Goal: Transaction & Acquisition: Purchase product/service

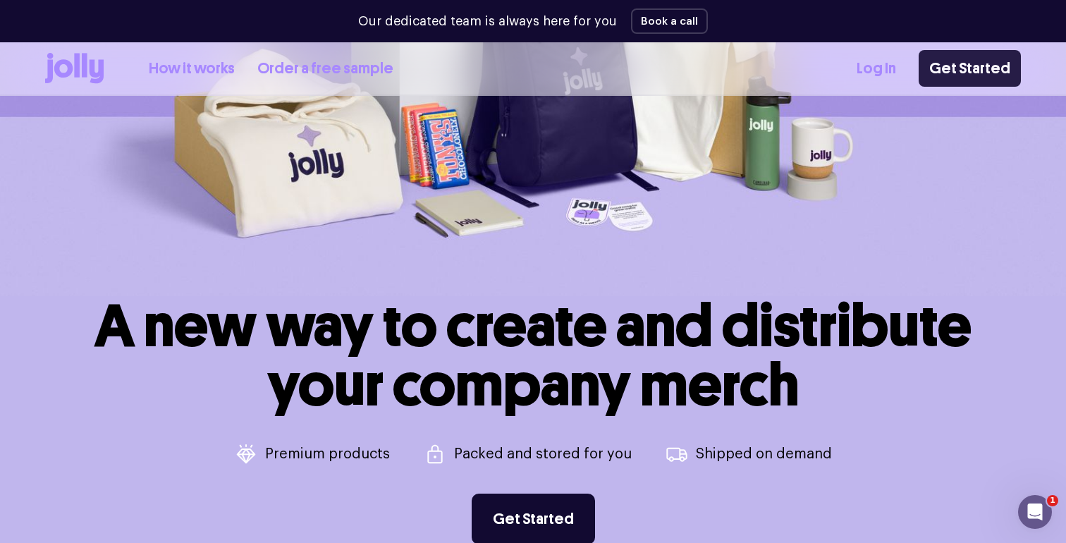
scroll to position [314, 0]
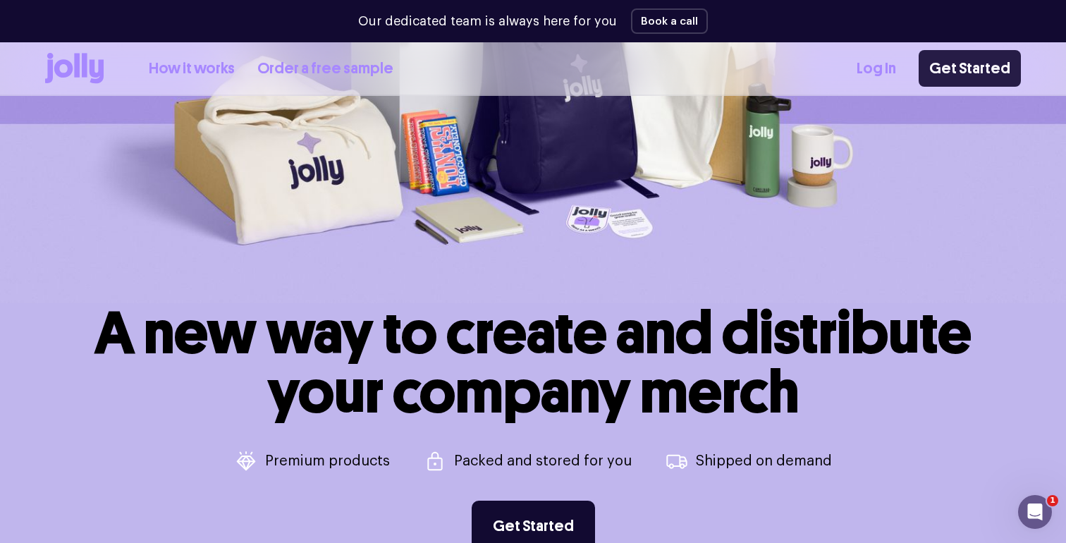
click at [986, 65] on link "Get Started" at bounding box center [970, 68] width 102 height 37
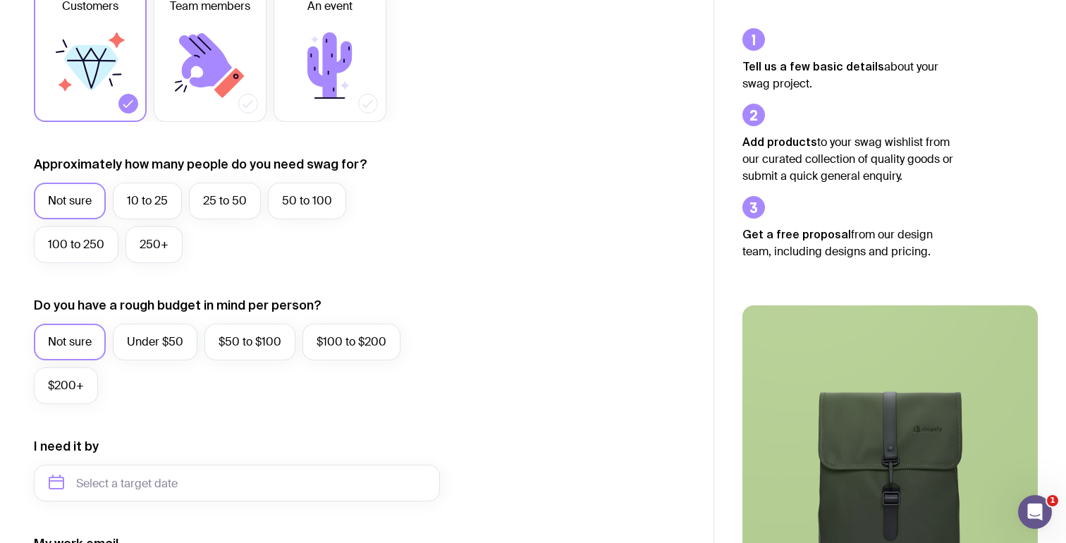
scroll to position [264, 0]
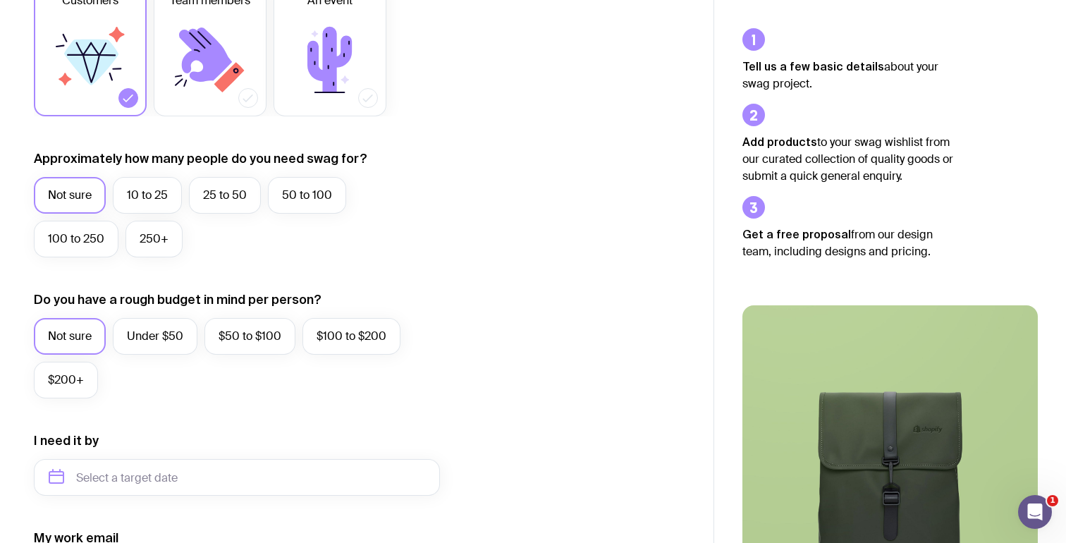
click at [69, 200] on label "Not sure" at bounding box center [70, 195] width 72 height 37
click at [0, 0] on input "Not sure" at bounding box center [0, 0] width 0 height 0
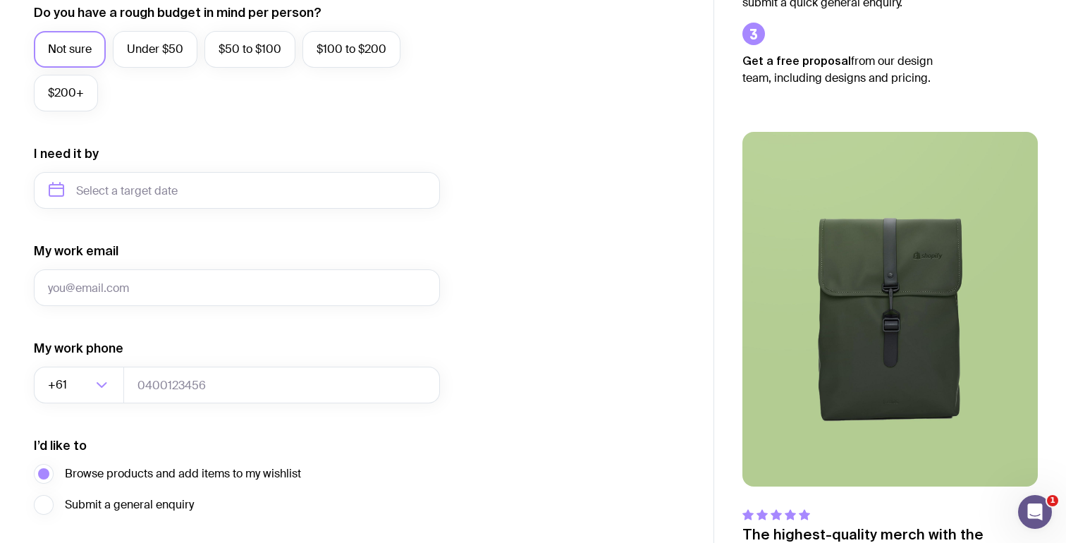
scroll to position [559, 0]
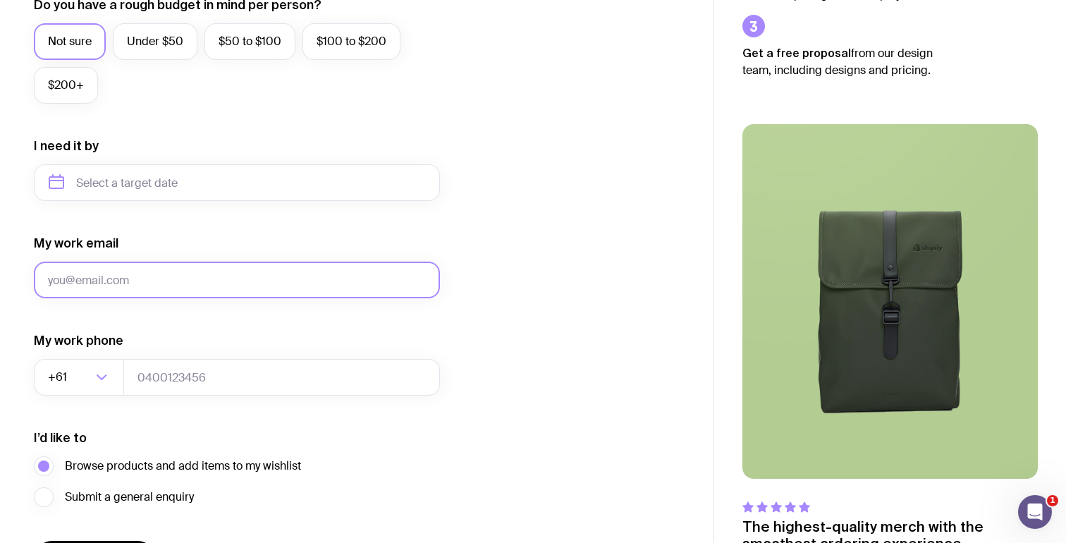
click at [190, 293] on input "My work email" at bounding box center [237, 280] width 406 height 37
type input "[PERSON_NAME][EMAIL_ADDRESS][DOMAIN_NAME]"
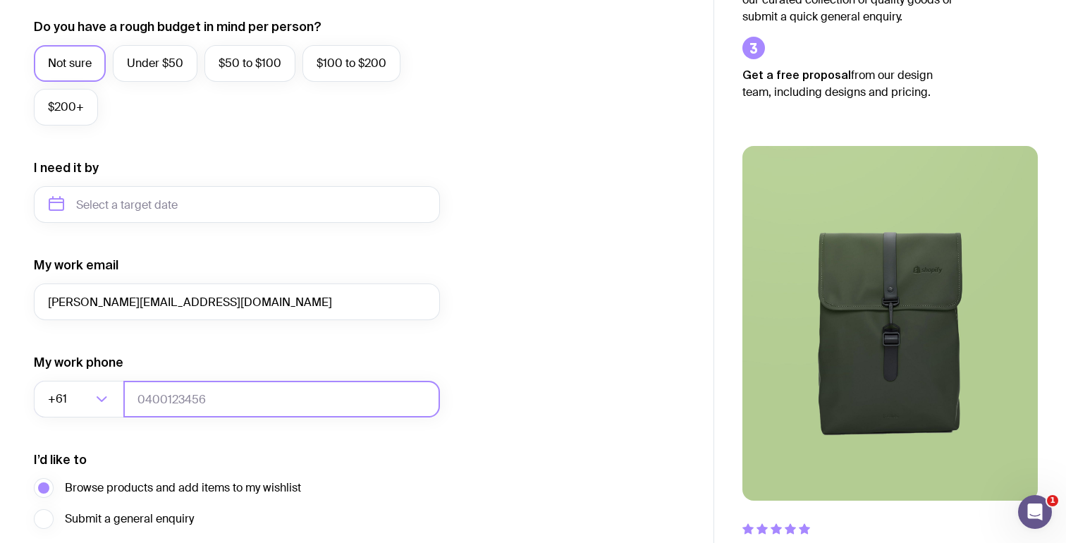
click at [257, 398] on input "tel" at bounding box center [281, 399] width 317 height 37
type input "0433044205"
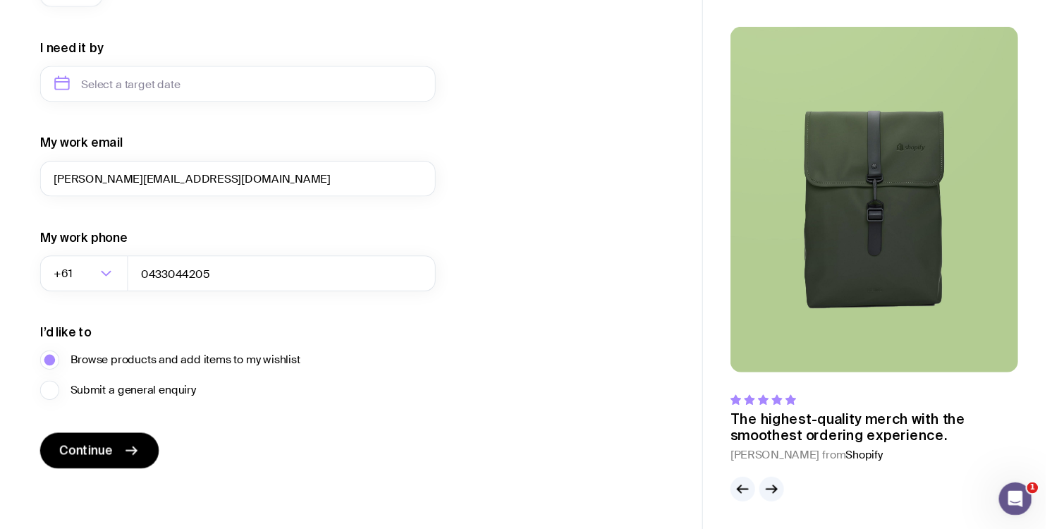
scroll to position [649, 0]
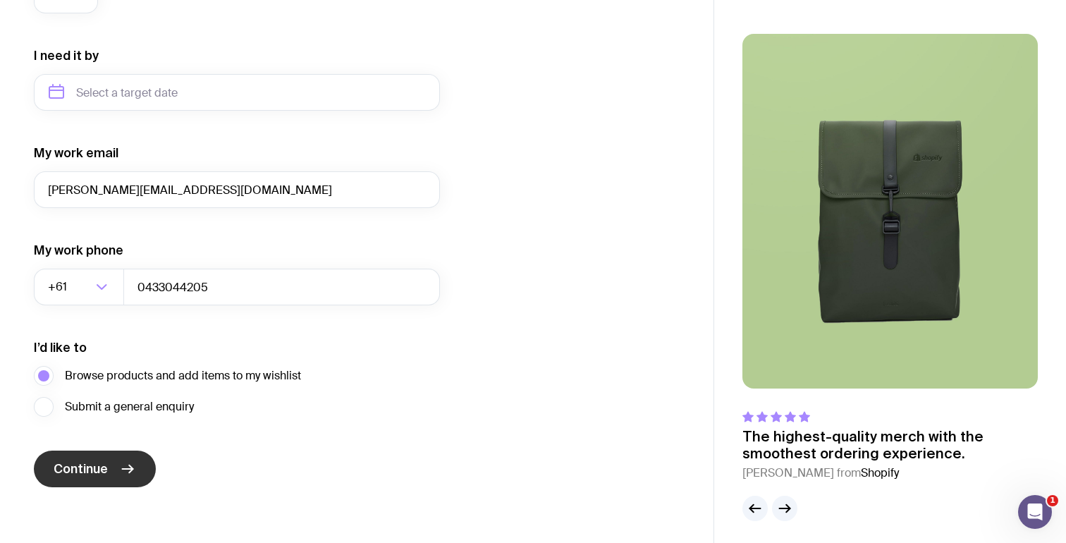
click at [83, 468] on span "Continue" at bounding box center [81, 468] width 54 height 17
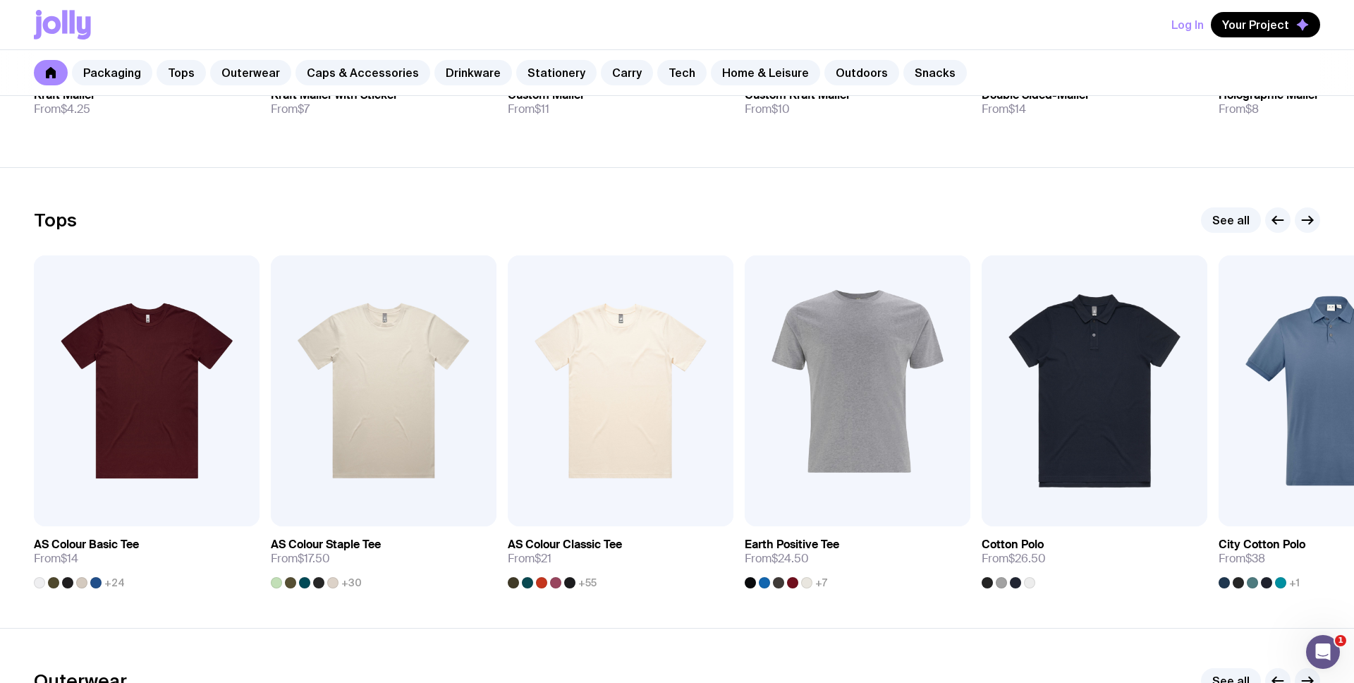
scroll to position [589, 0]
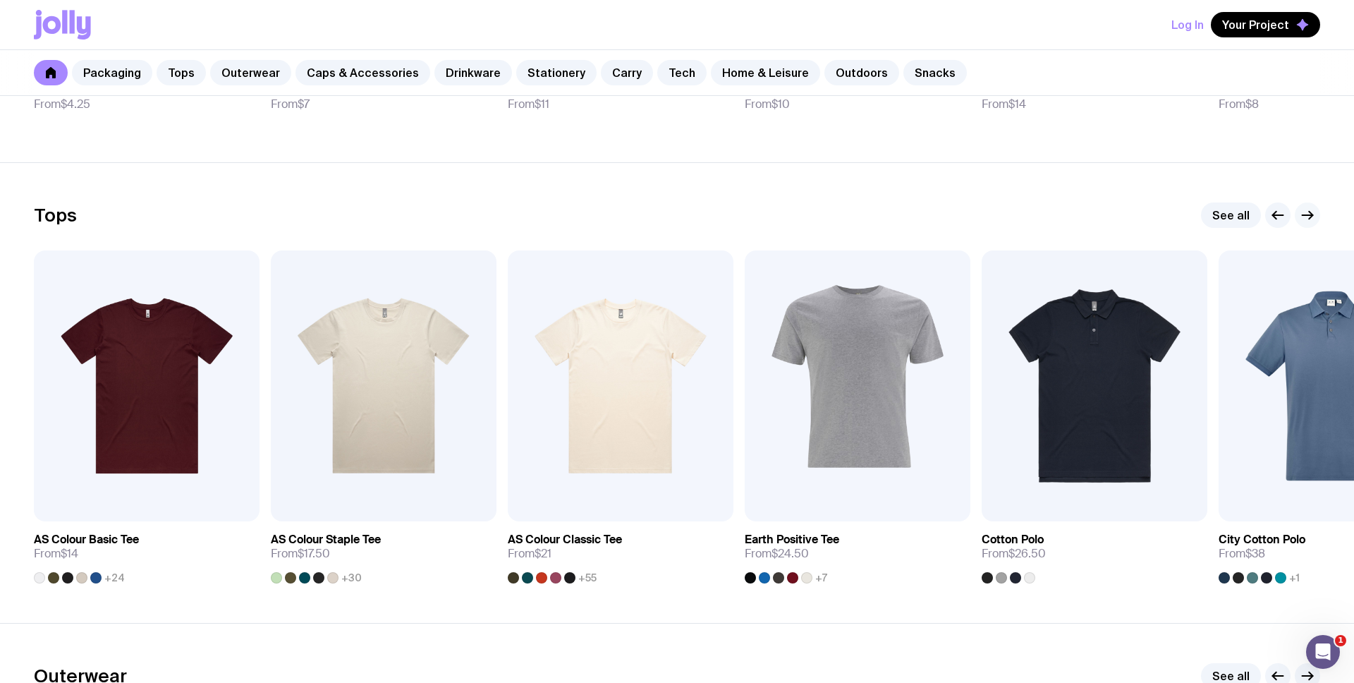
click at [1065, 216] on icon "button" at bounding box center [1307, 215] width 17 height 17
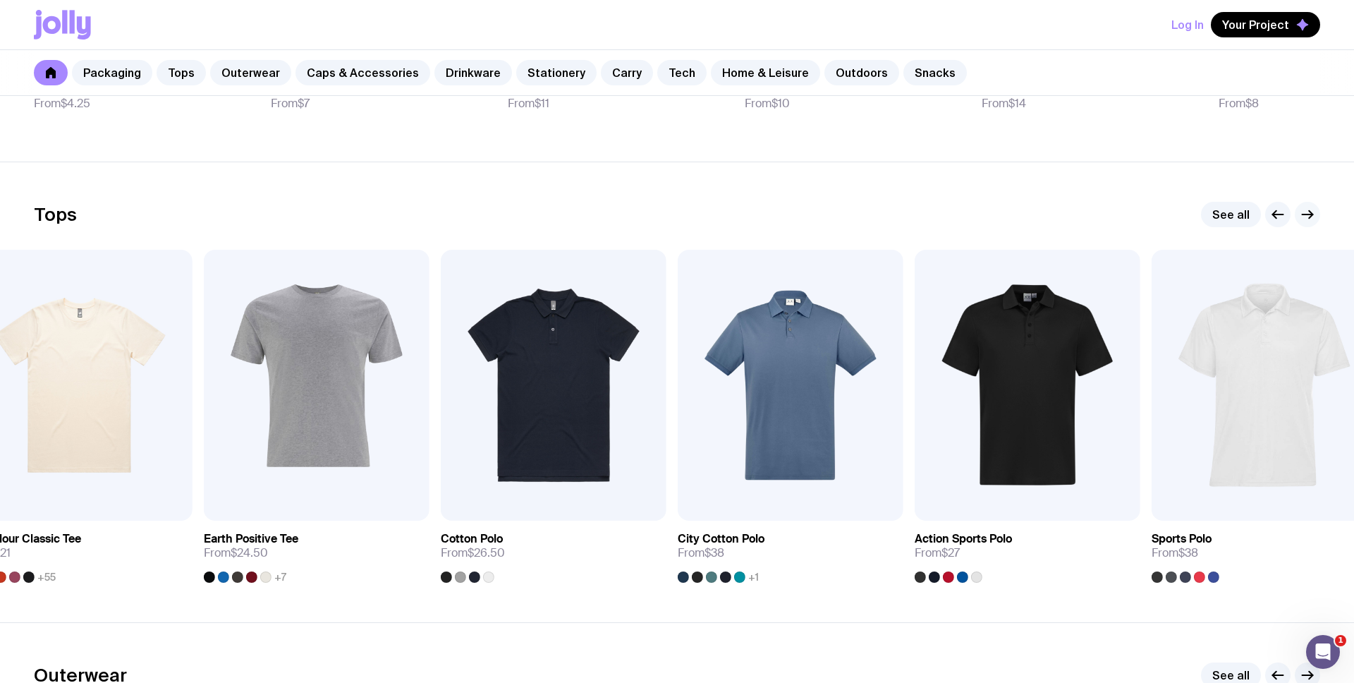
click at [1065, 216] on icon "button" at bounding box center [1307, 214] width 17 height 17
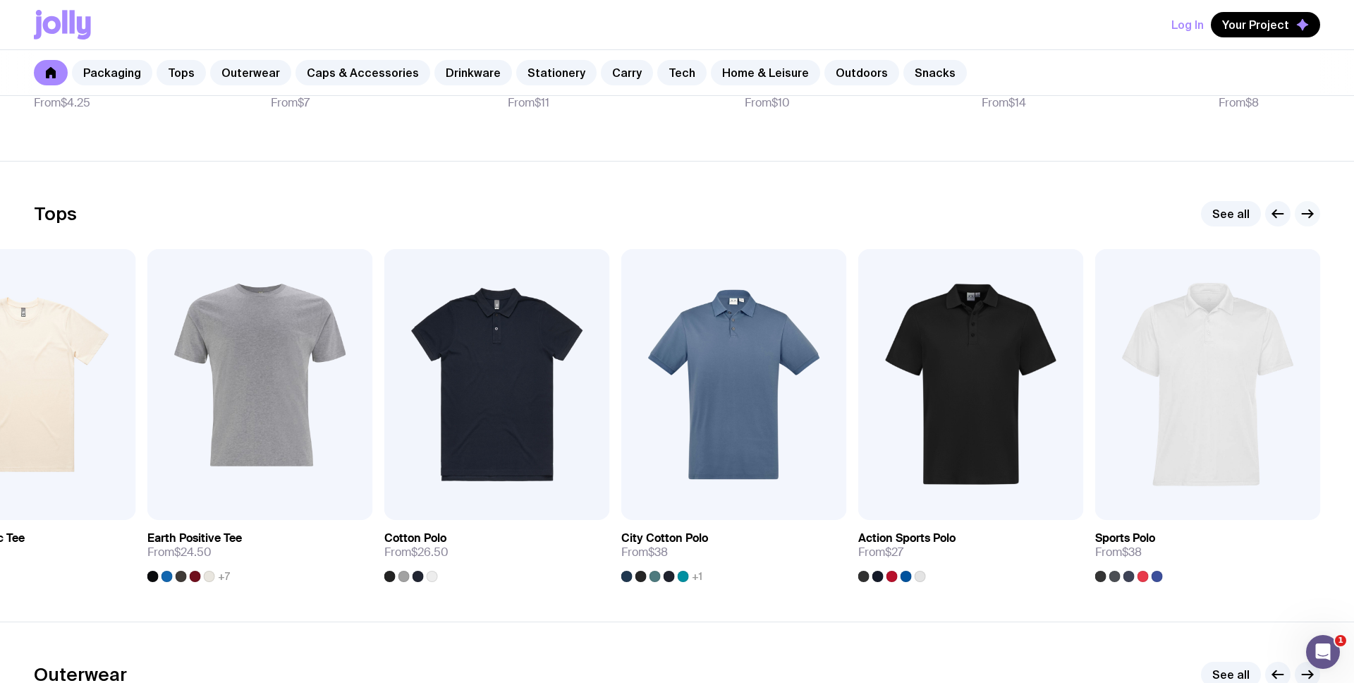
click at [1065, 216] on icon "button" at bounding box center [1307, 213] width 17 height 17
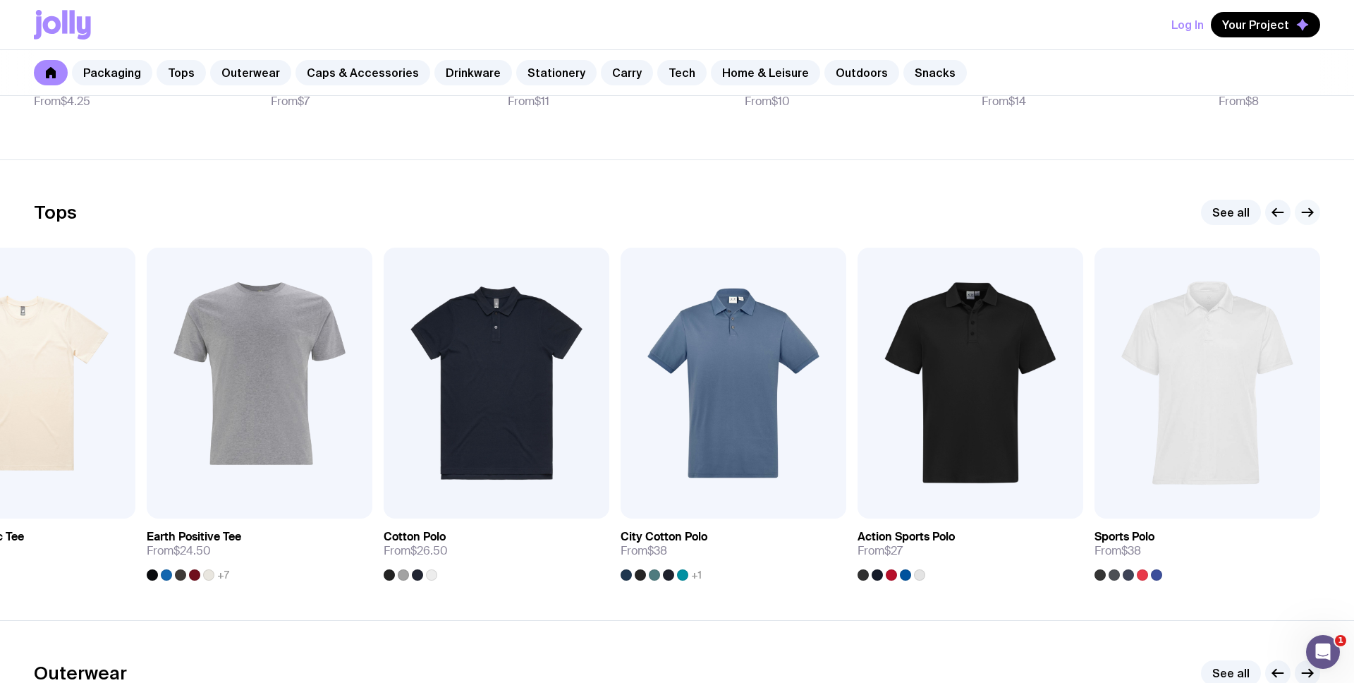
click at [1065, 216] on button "button" at bounding box center [1307, 212] width 25 height 25
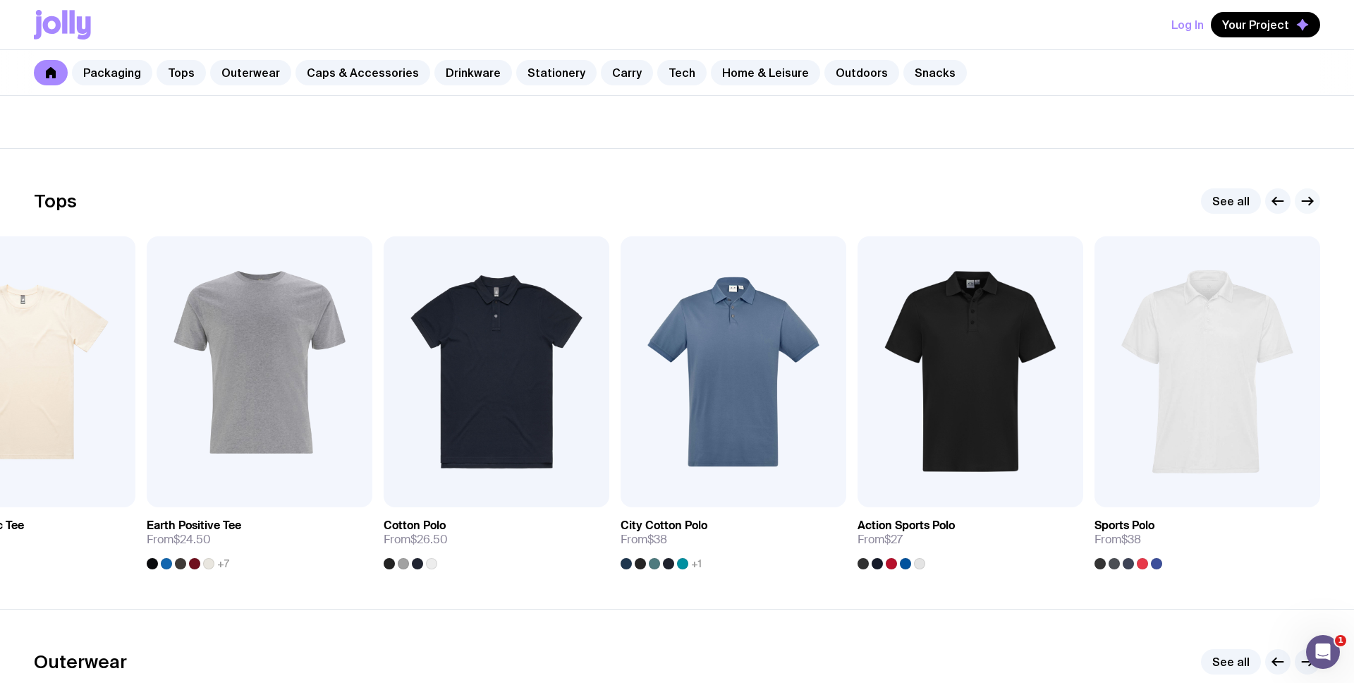
scroll to position [601, 0]
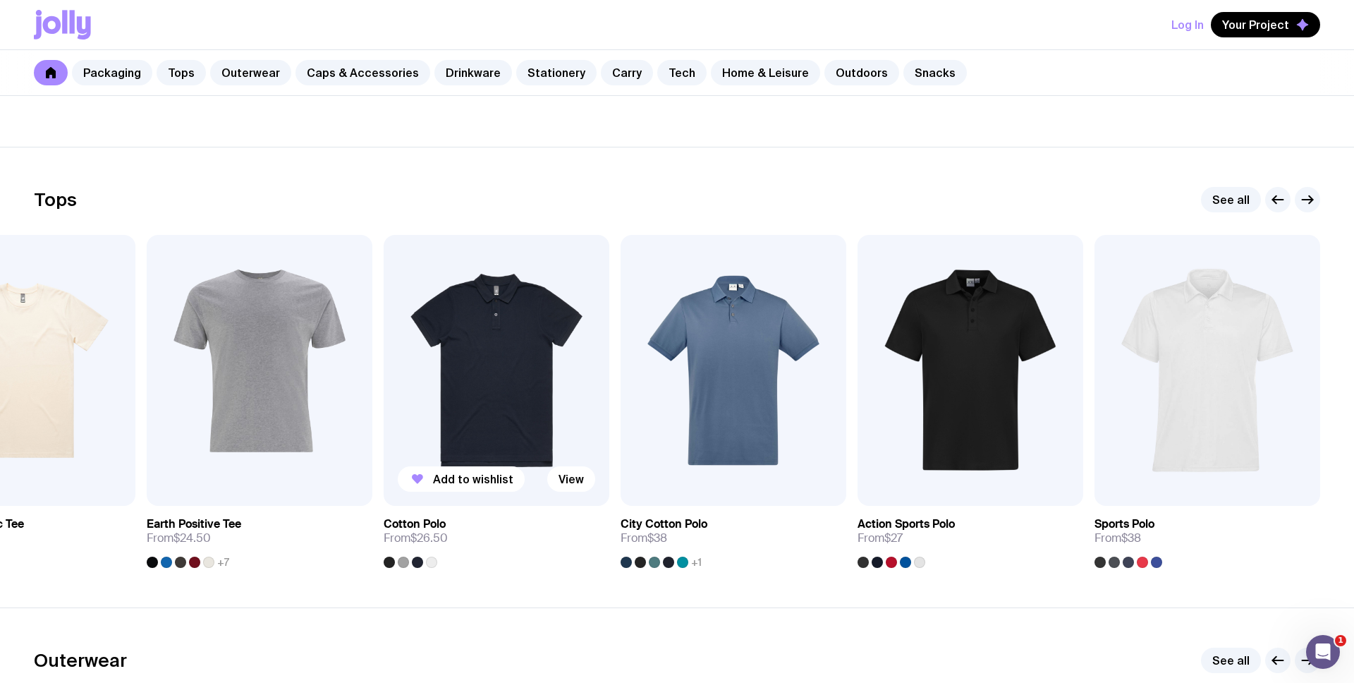
click at [532, 367] on img at bounding box center [497, 370] width 226 height 271
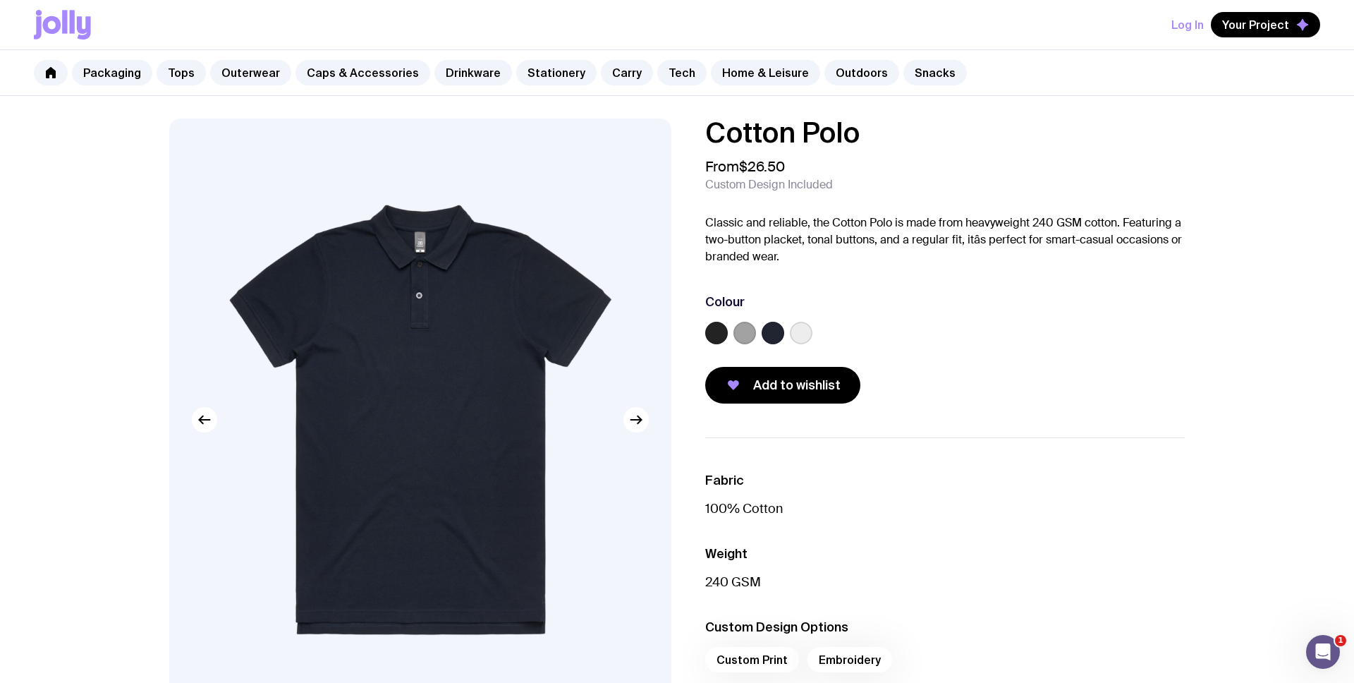
click at [797, 333] on label at bounding box center [801, 333] width 23 height 23
click at [0, 0] on input "radio" at bounding box center [0, 0] width 0 height 0
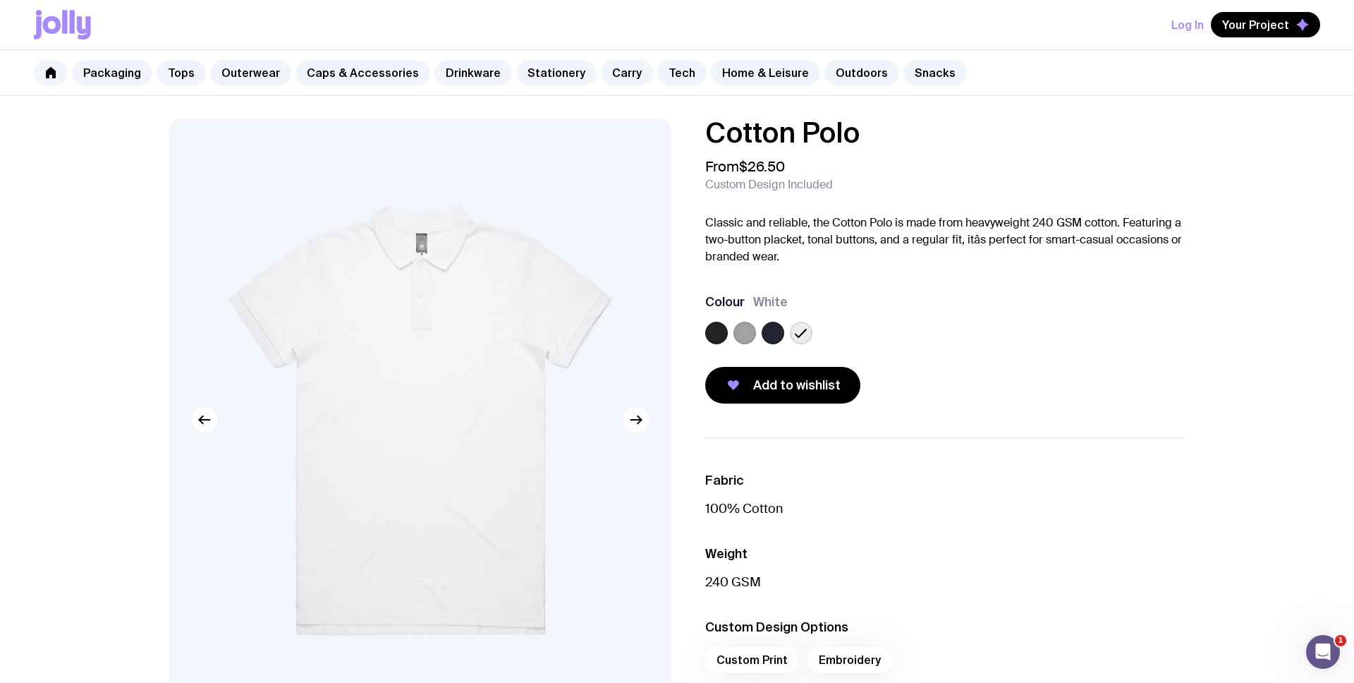
click at [783, 329] on label at bounding box center [773, 333] width 23 height 23
click at [0, 0] on input "radio" at bounding box center [0, 0] width 0 height 0
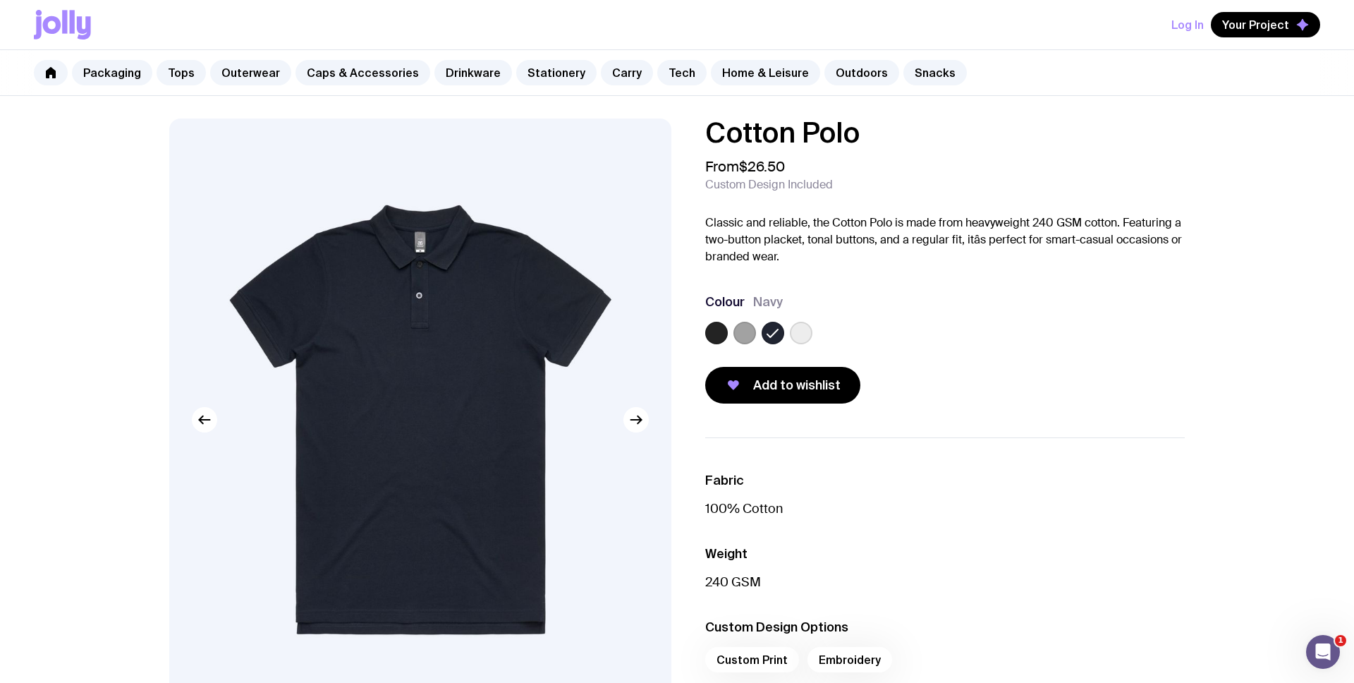
click at [704, 334] on div "Cotton Polo From $26.50 Custom Design Included Classic and reliable, the Cotton…" at bounding box center [934, 260] width 502 height 285
click at [754, 336] on label at bounding box center [744, 333] width 23 height 23
click at [0, 0] on input "radio" at bounding box center [0, 0] width 0 height 0
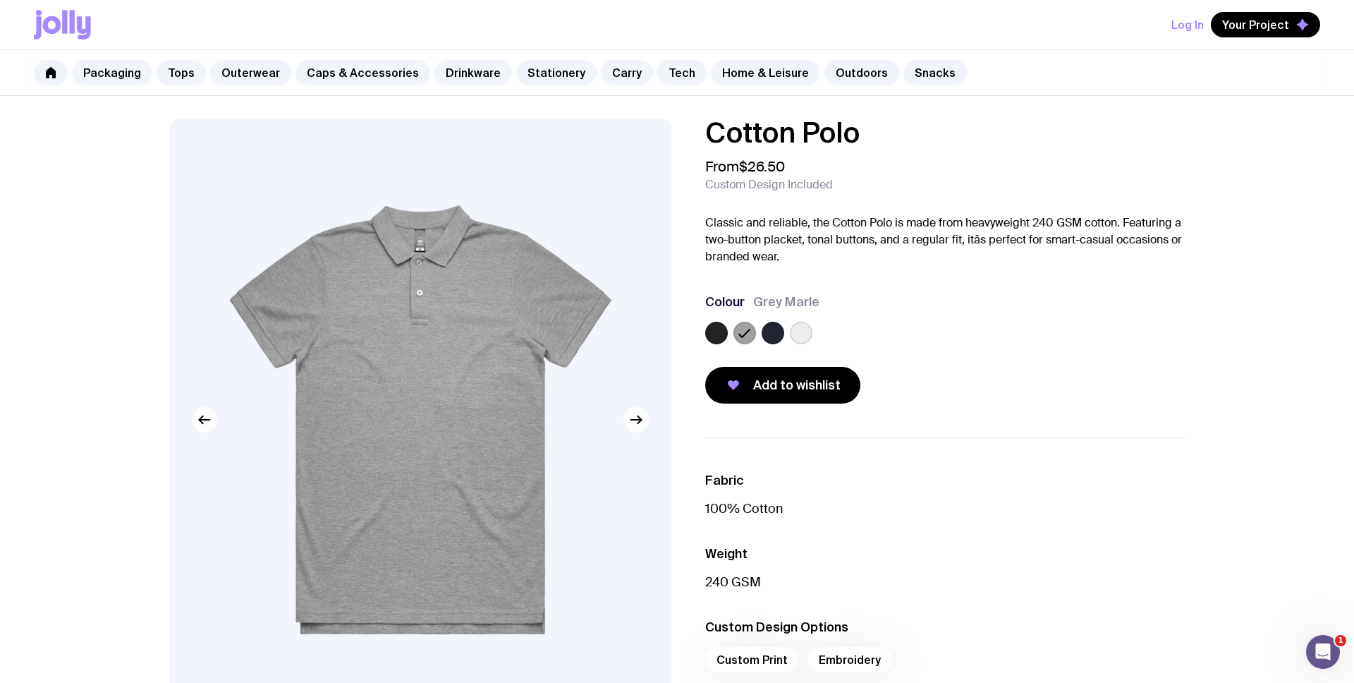
click at [714, 331] on label at bounding box center [716, 333] width 23 height 23
click at [0, 0] on input "radio" at bounding box center [0, 0] width 0 height 0
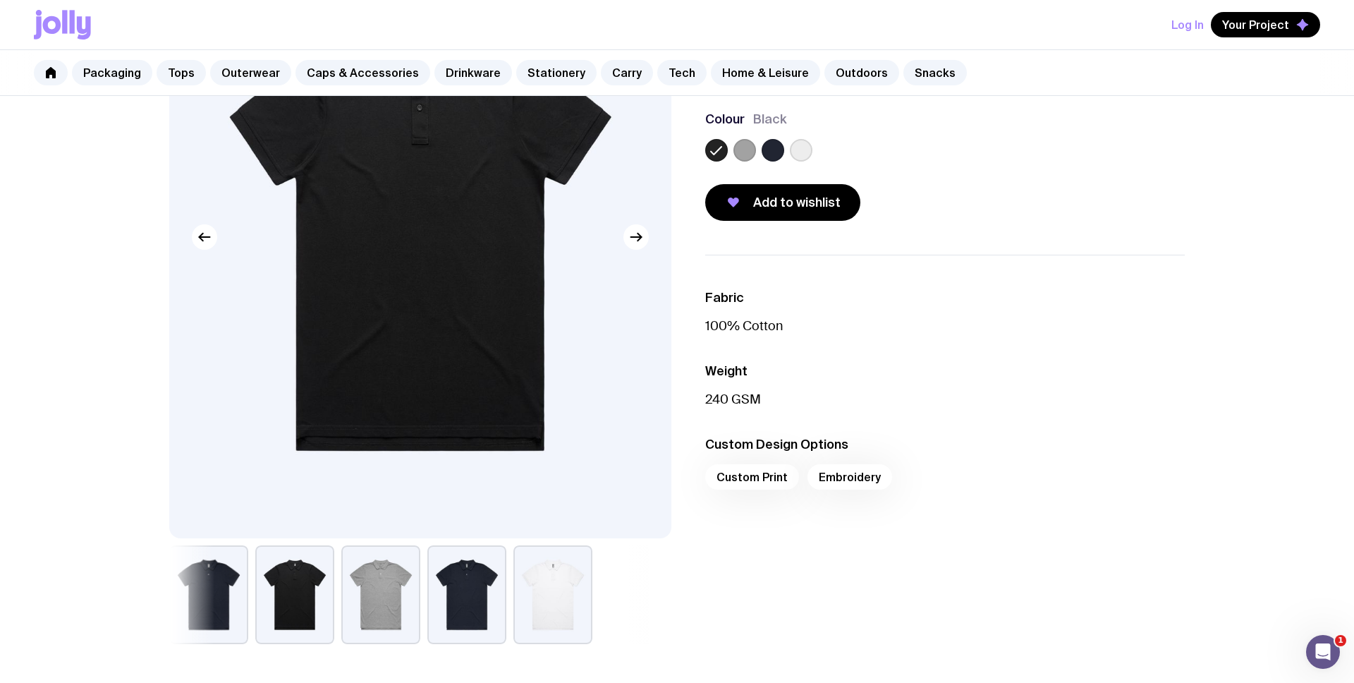
scroll to position [200, 0]
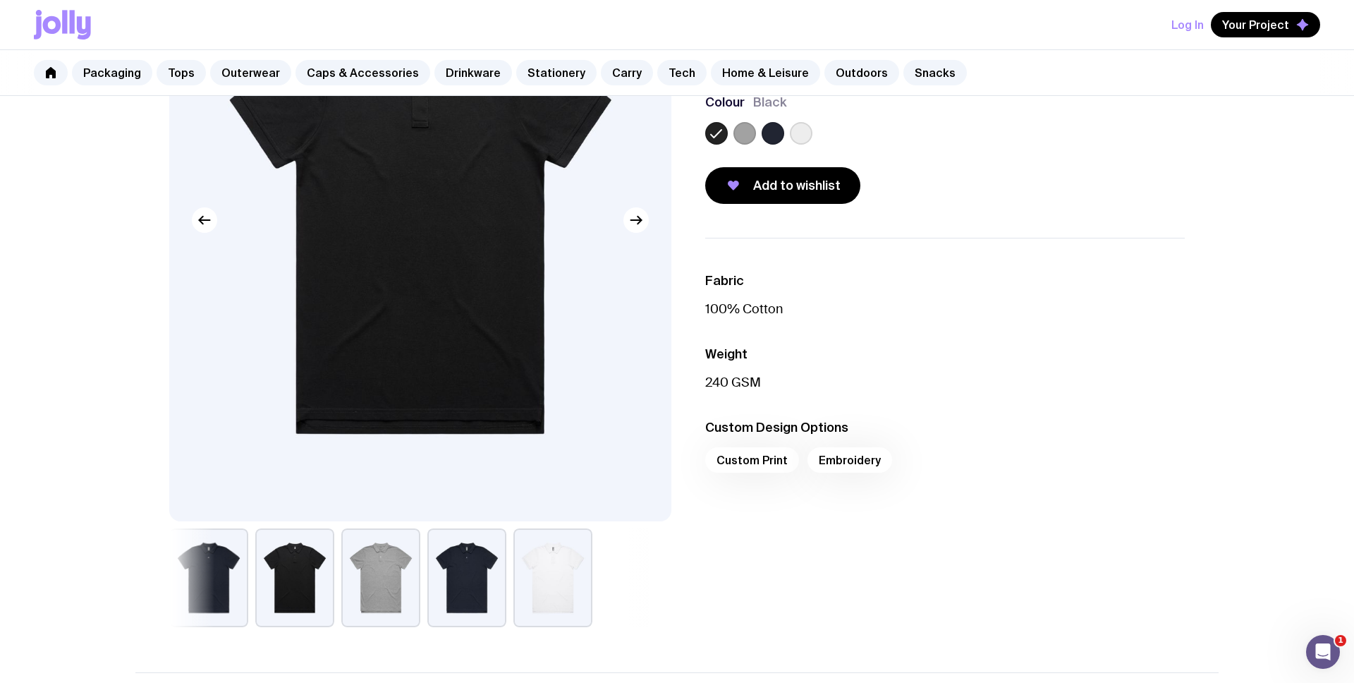
click at [842, 459] on div "Custom Print Embroidery" at bounding box center [944, 464] width 479 height 34
click at [862, 455] on div "Custom Print Embroidery" at bounding box center [944, 464] width 479 height 34
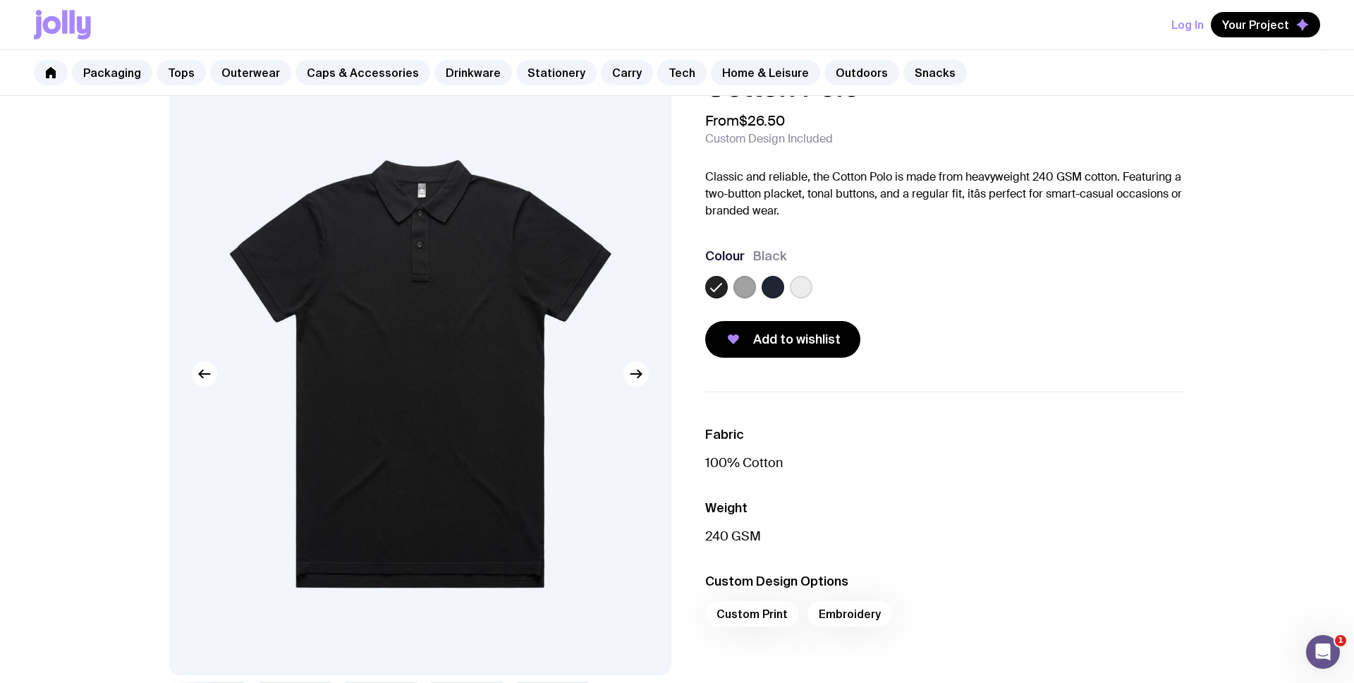
scroll to position [0, 0]
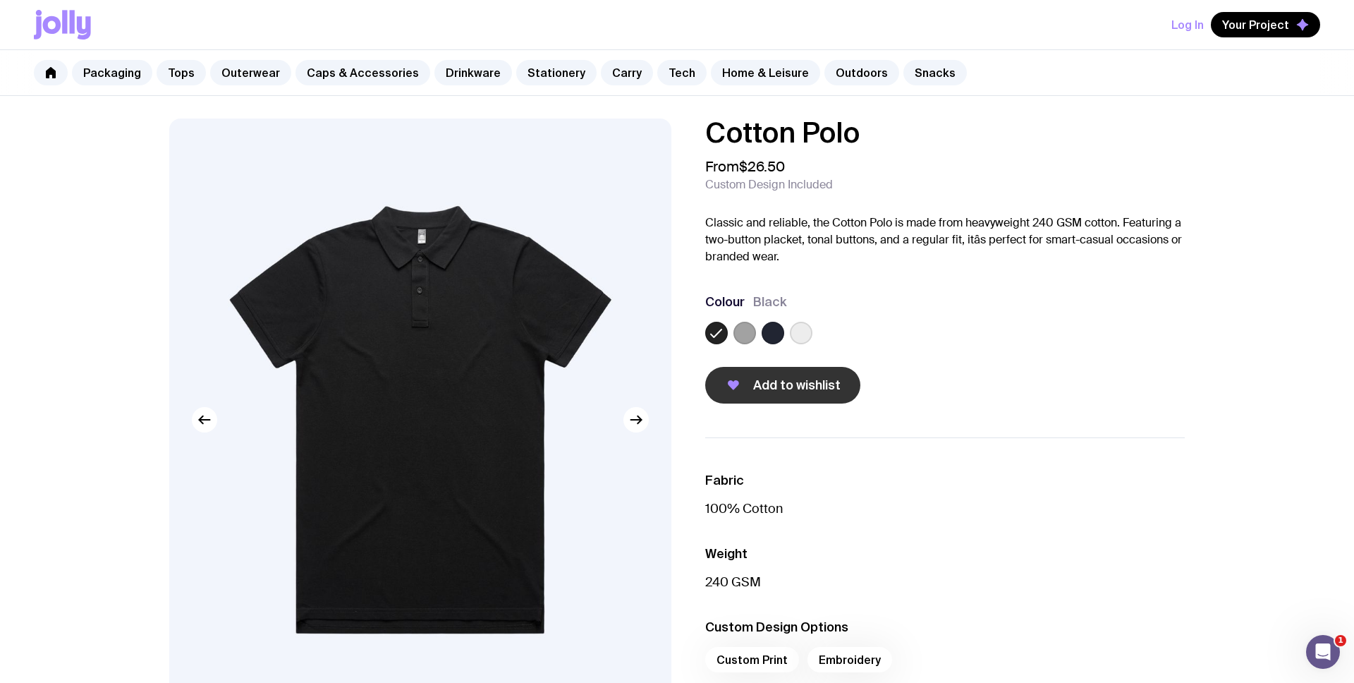
click at [807, 391] on span "Add to wishlist" at bounding box center [796, 385] width 87 height 17
click at [334, 65] on link "Caps & Accessories" at bounding box center [362, 72] width 135 height 25
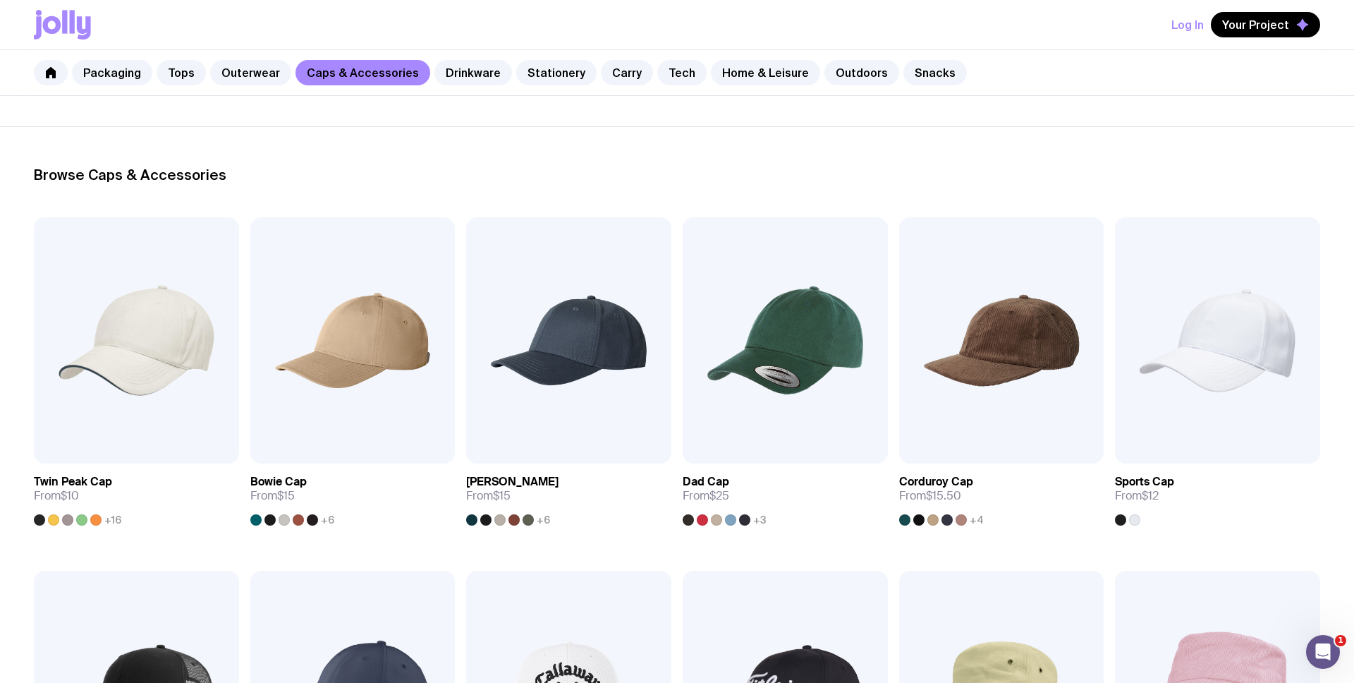
scroll to position [149, 0]
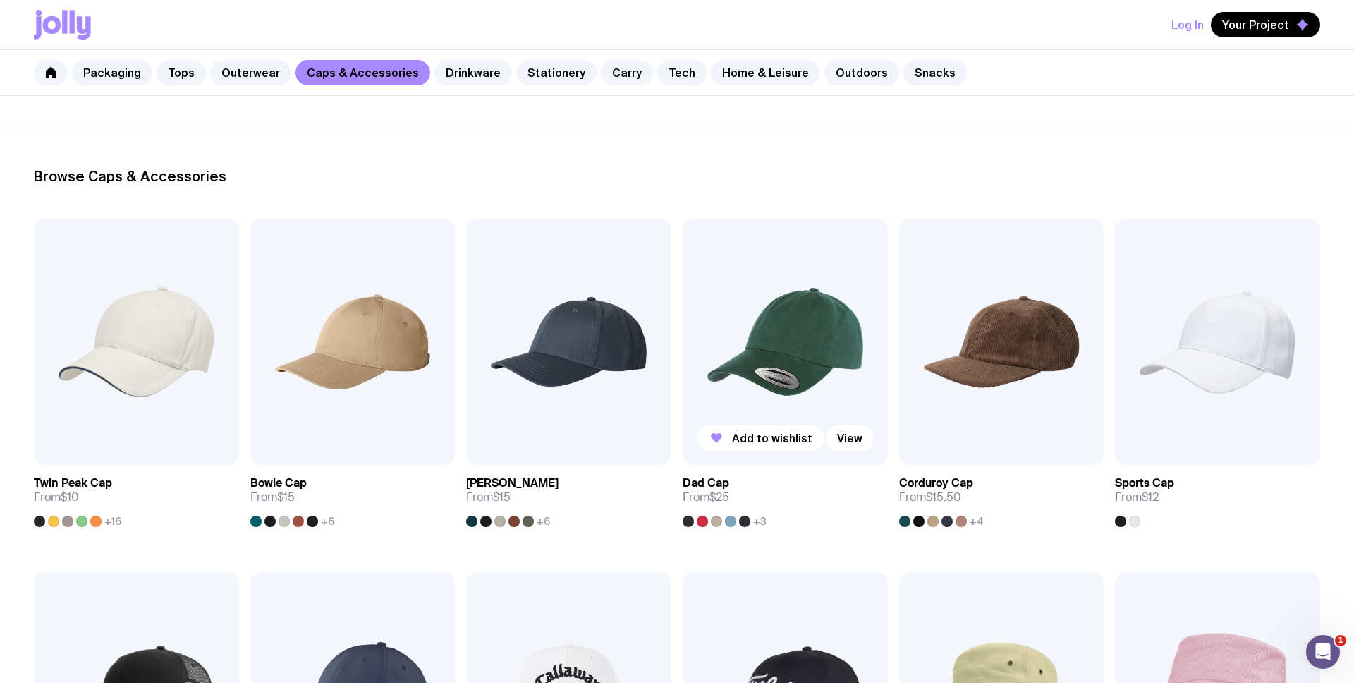
click at [740, 382] on img at bounding box center [785, 342] width 205 height 246
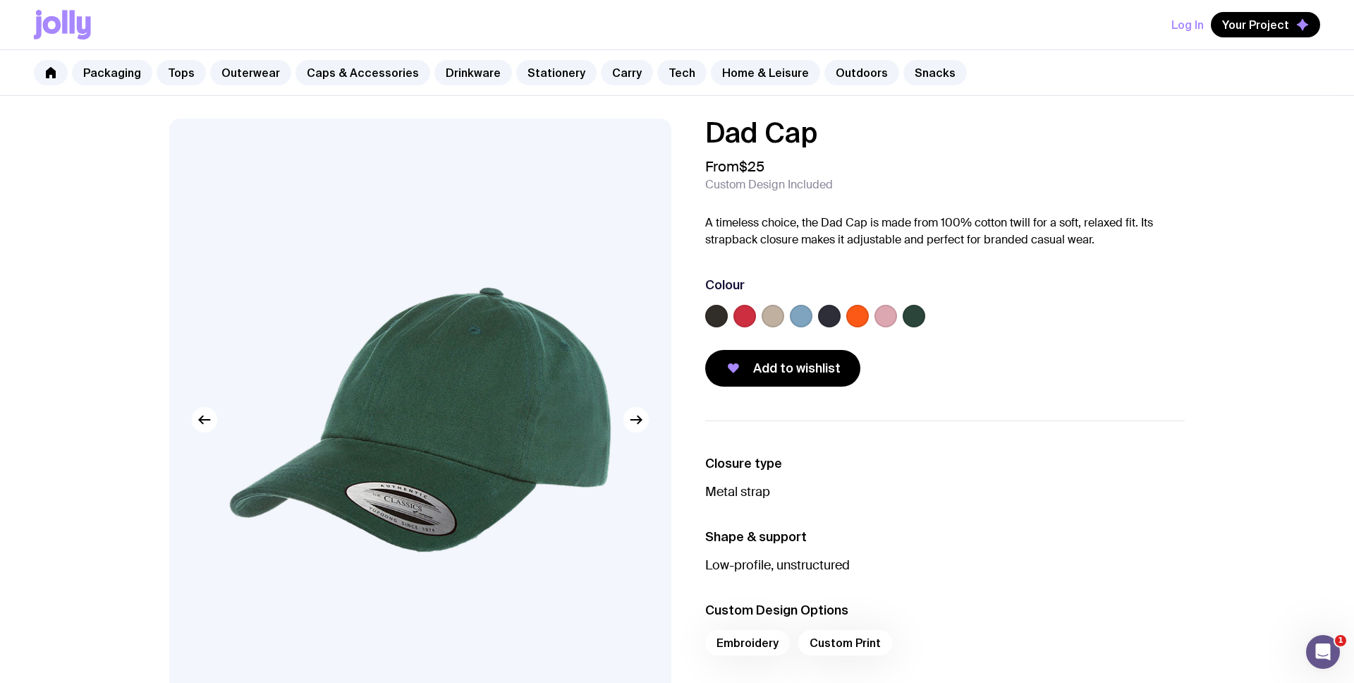
click at [723, 316] on label at bounding box center [716, 316] width 23 height 23
click at [0, 0] on input "radio" at bounding box center [0, 0] width 0 height 0
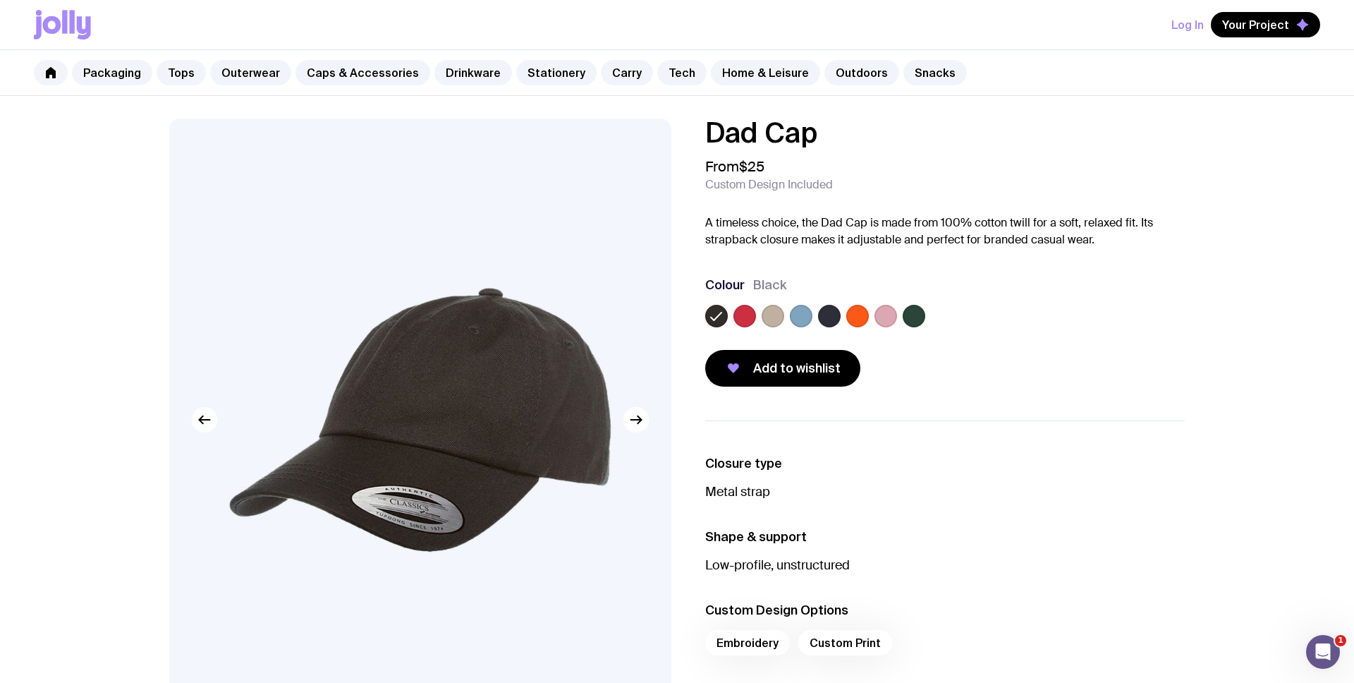
click at [781, 320] on label at bounding box center [773, 316] width 23 height 23
click at [0, 0] on input "radio" at bounding box center [0, 0] width 0 height 0
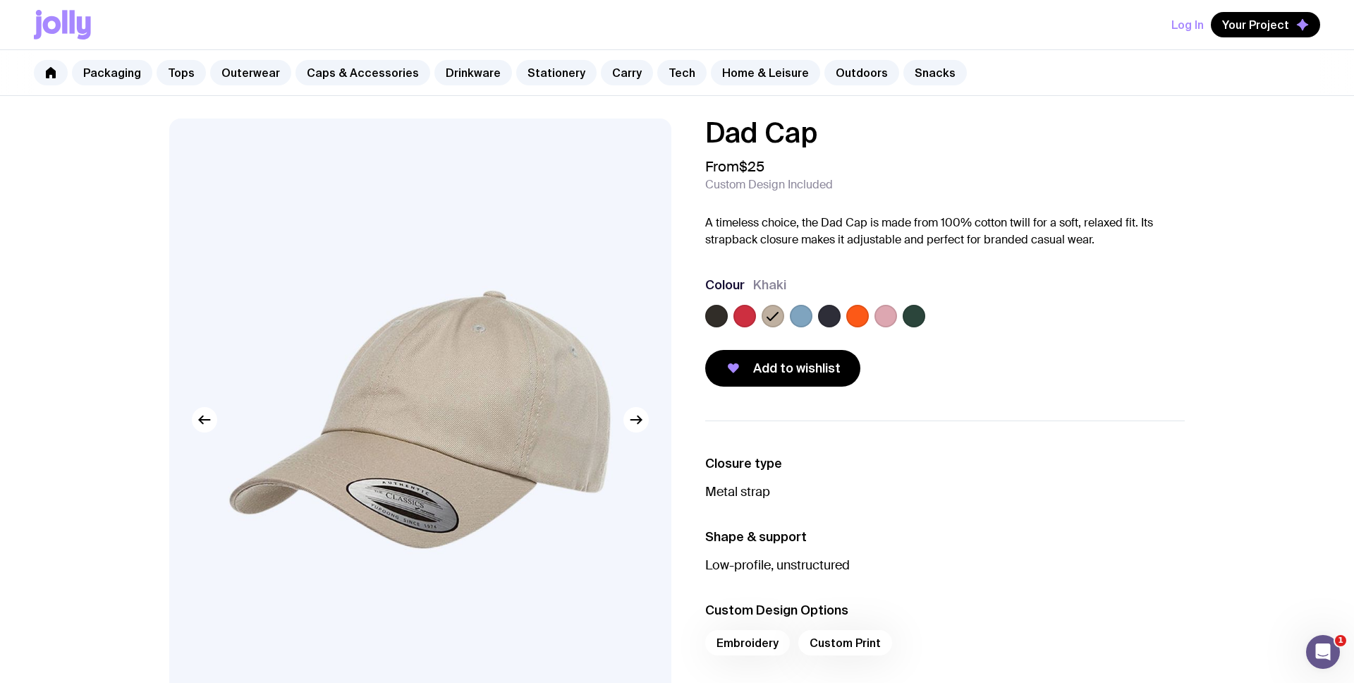
click at [822, 317] on label at bounding box center [829, 316] width 23 height 23
click at [0, 0] on input "radio" at bounding box center [0, 0] width 0 height 0
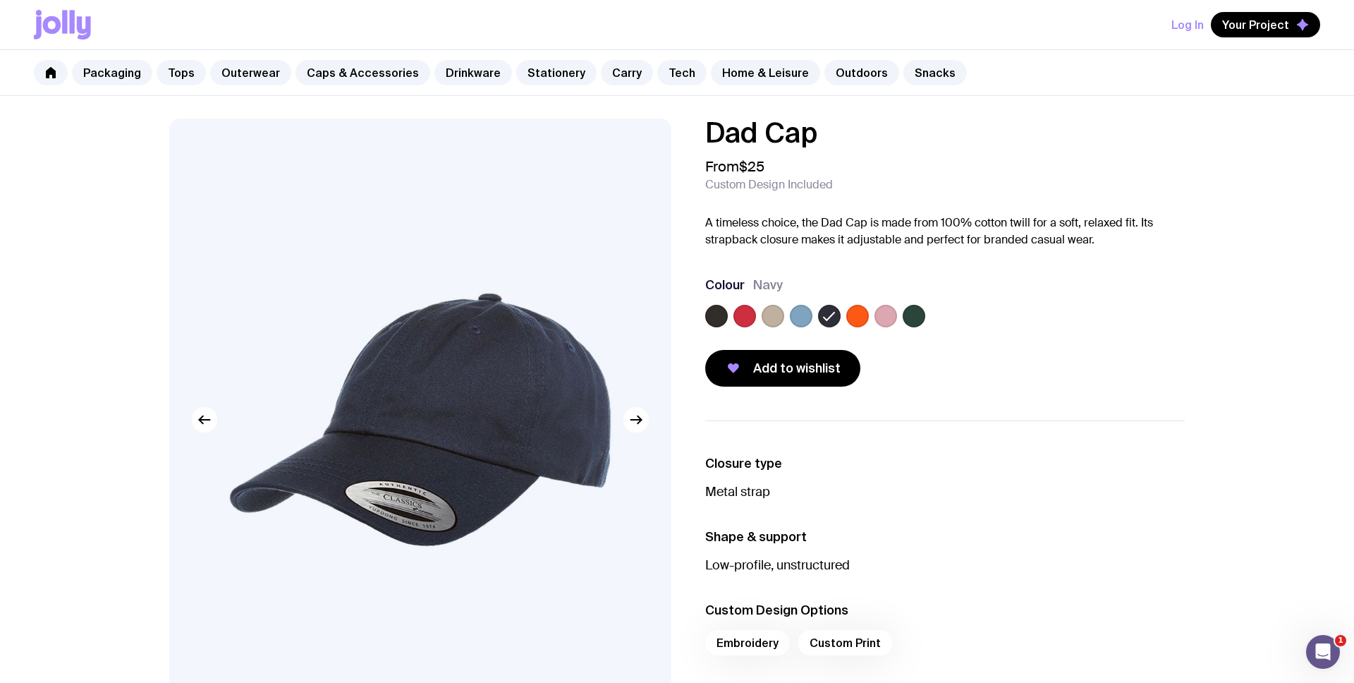
click at [805, 320] on label at bounding box center [801, 316] width 23 height 23
click at [0, 0] on input "radio" at bounding box center [0, 0] width 0 height 0
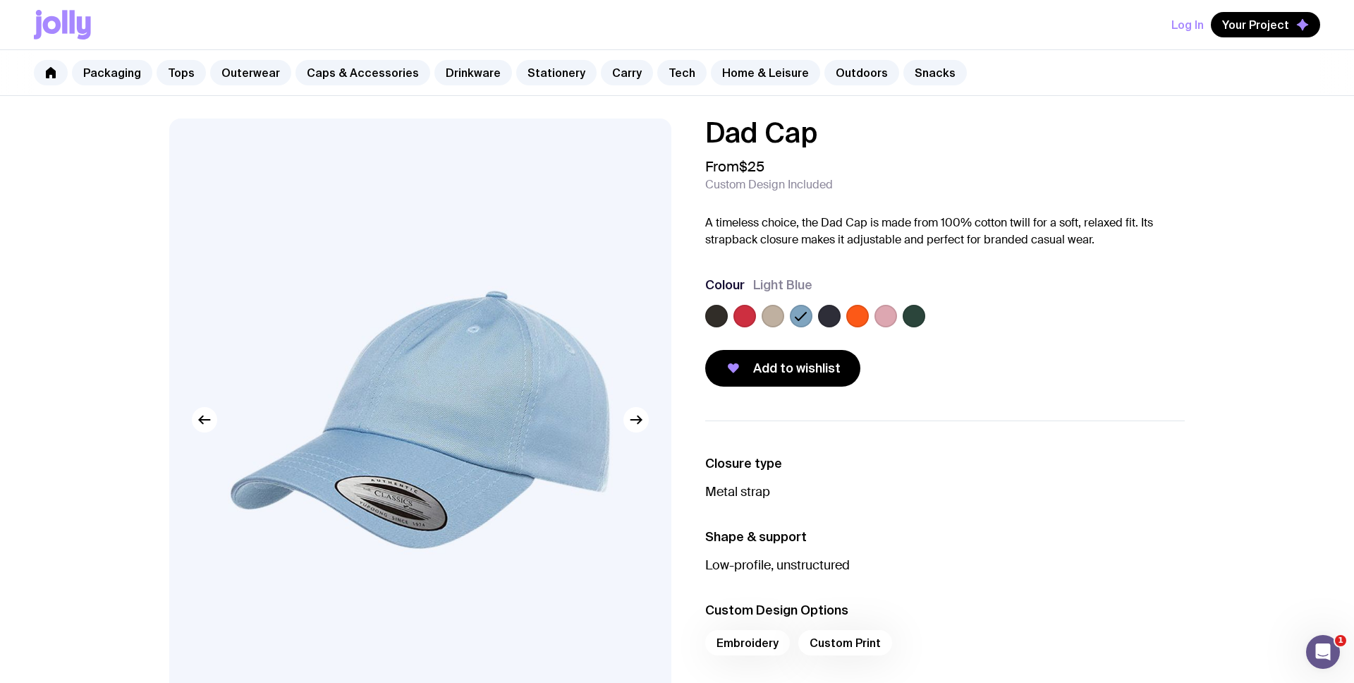
click at [727, 318] on div at bounding box center [716, 316] width 23 height 23
click at [721, 315] on label at bounding box center [716, 316] width 23 height 23
click at [0, 0] on input "radio" at bounding box center [0, 0] width 0 height 0
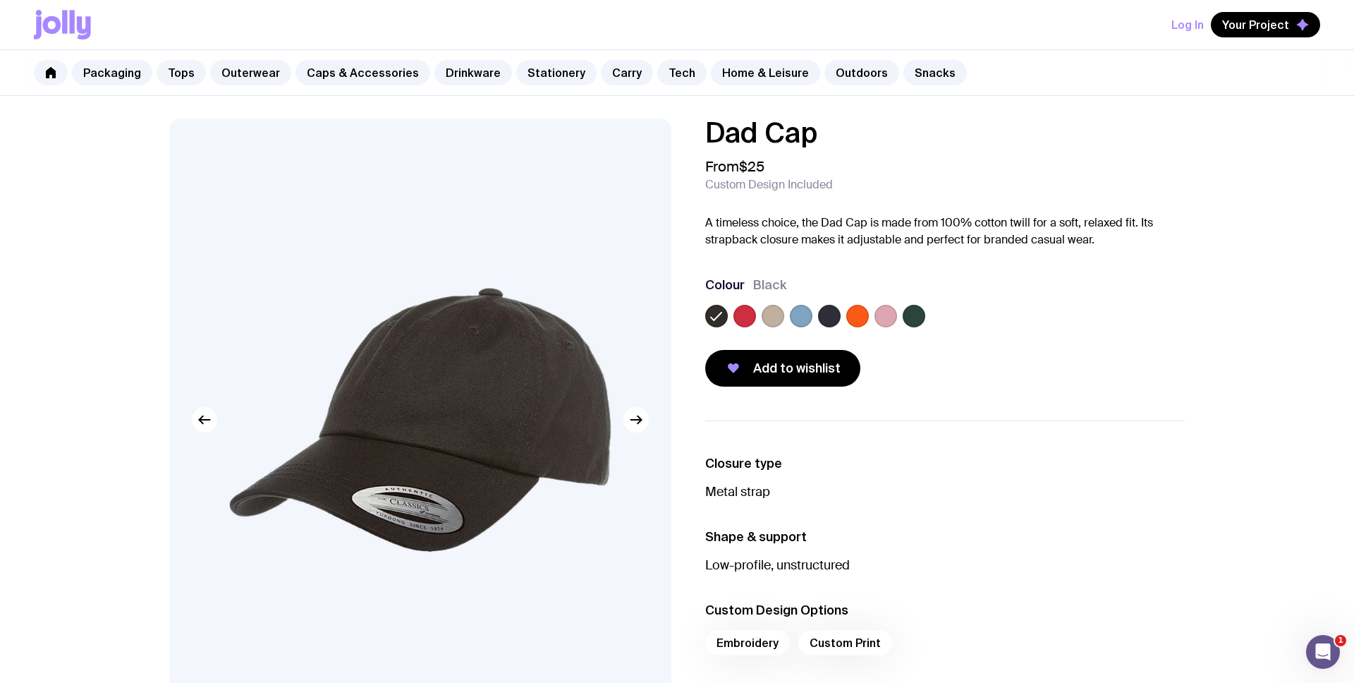
scroll to position [149, 0]
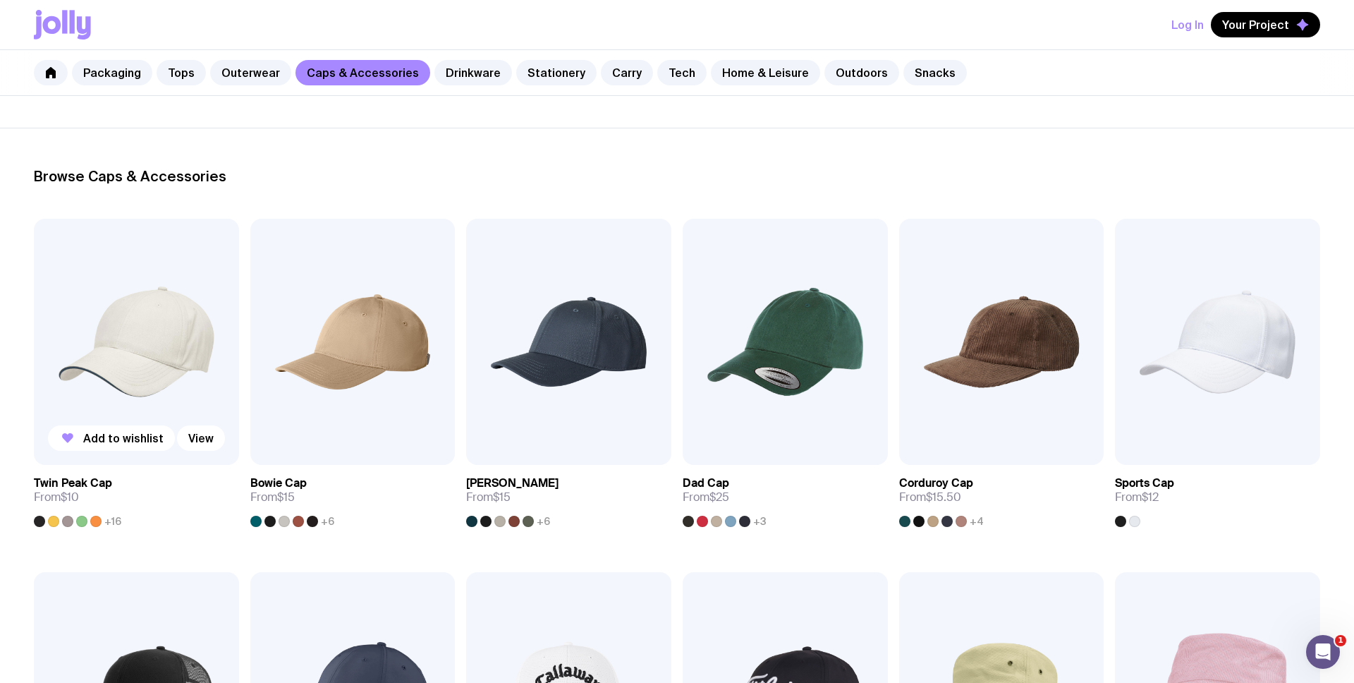
click at [145, 364] on img at bounding box center [136, 342] width 205 height 246
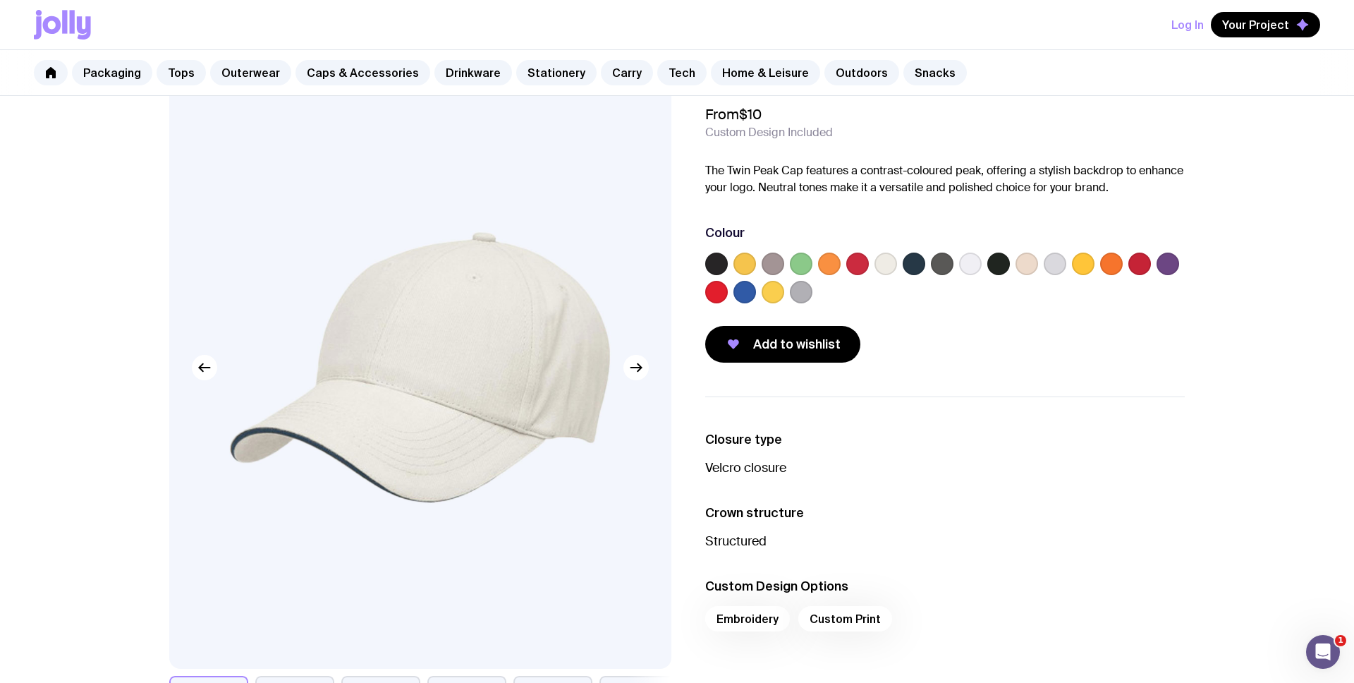
scroll to position [59, 0]
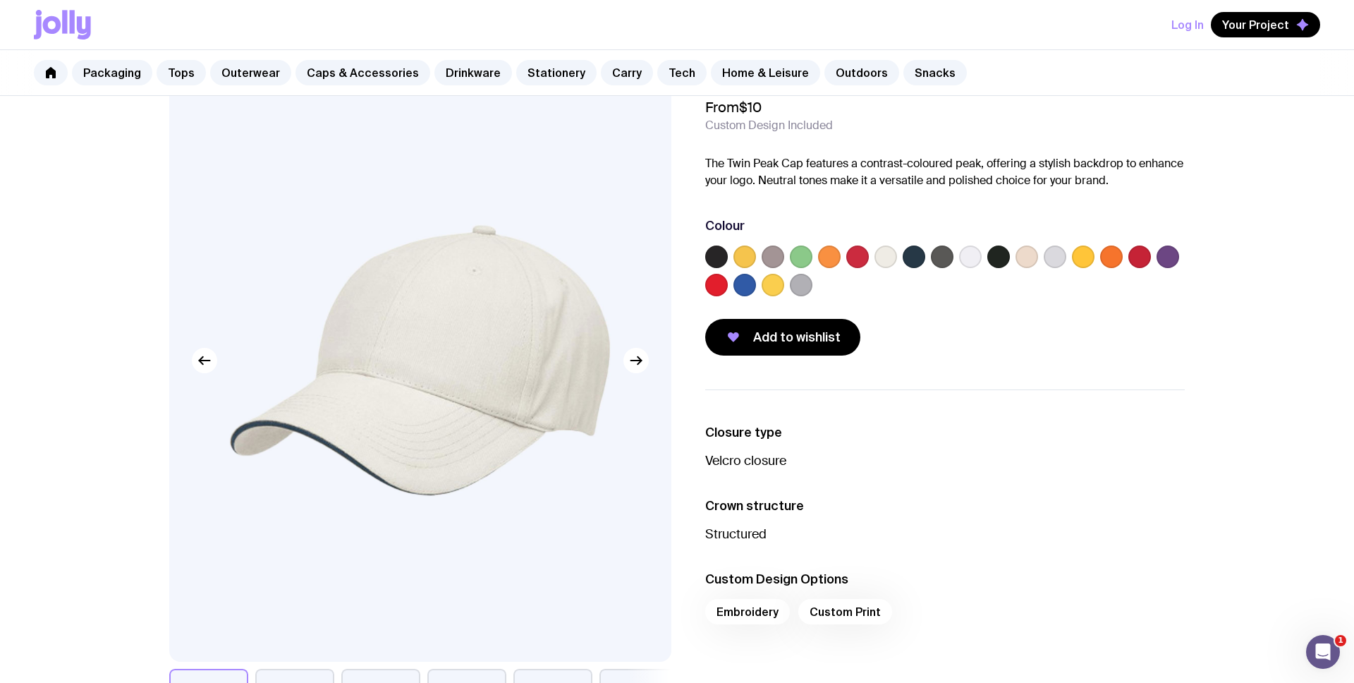
click at [745, 287] on label at bounding box center [744, 285] width 23 height 23
click at [0, 0] on input "radio" at bounding box center [0, 0] width 0 height 0
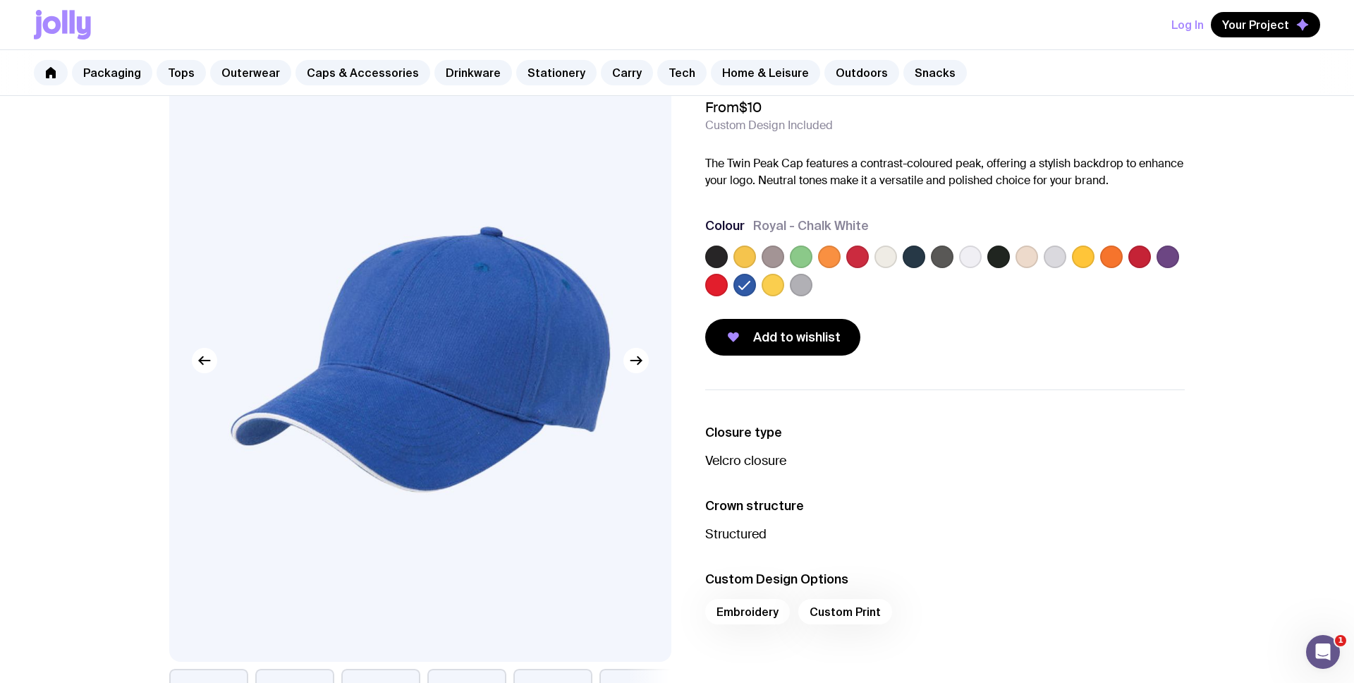
click at [1065, 261] on label at bounding box center [1167, 256] width 23 height 23
click at [0, 0] on input "radio" at bounding box center [0, 0] width 0 height 0
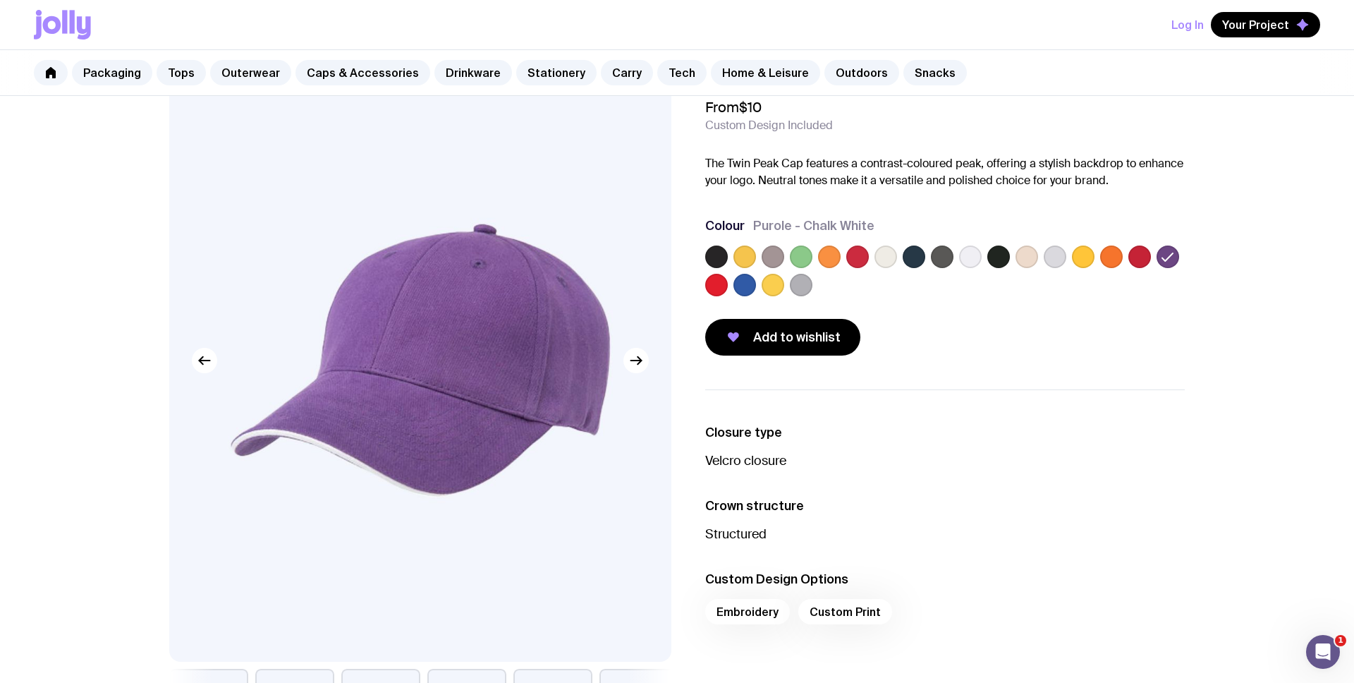
click at [777, 251] on label at bounding box center [773, 256] width 23 height 23
click at [0, 0] on input "radio" at bounding box center [0, 0] width 0 height 0
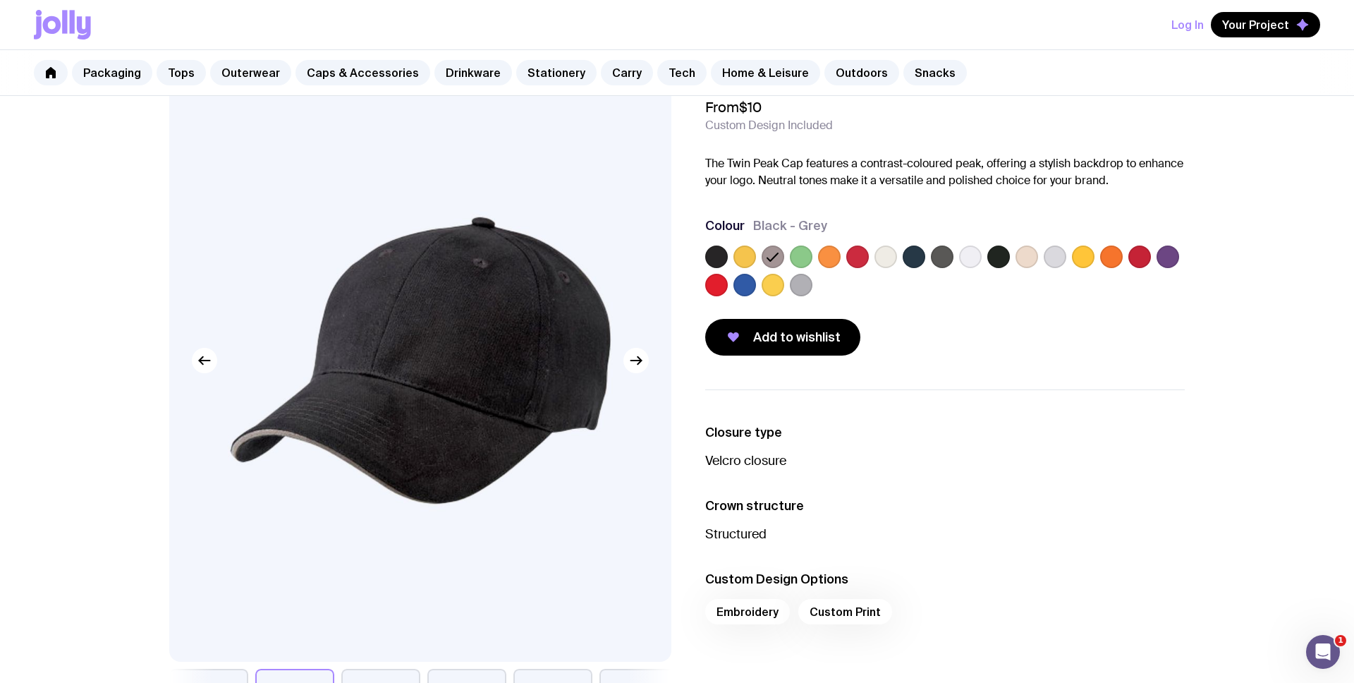
click at [939, 247] on label at bounding box center [942, 256] width 23 height 23
click at [0, 0] on input "radio" at bounding box center [0, 0] width 0 height 0
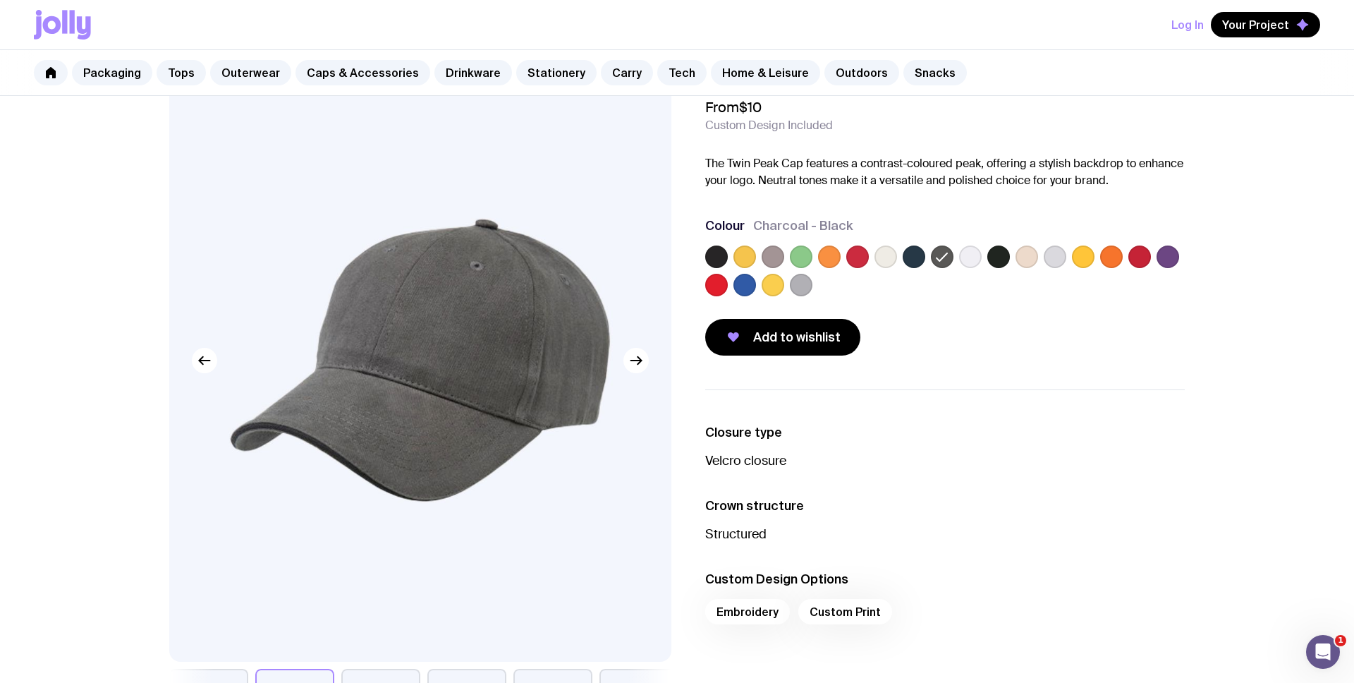
click at [917, 255] on label at bounding box center [914, 256] width 23 height 23
click at [0, 0] on input "radio" at bounding box center [0, 0] width 0 height 0
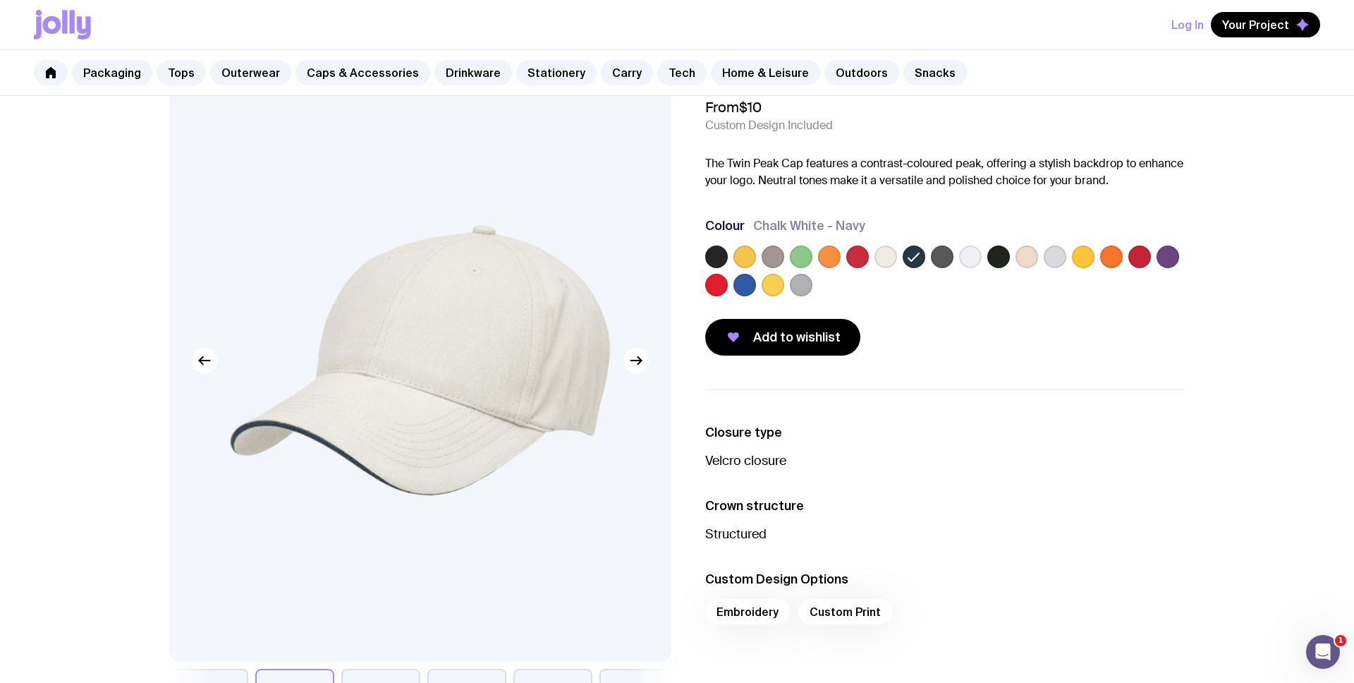
click at [977, 259] on label at bounding box center [970, 256] width 23 height 23
click at [0, 0] on input "radio" at bounding box center [0, 0] width 0 height 0
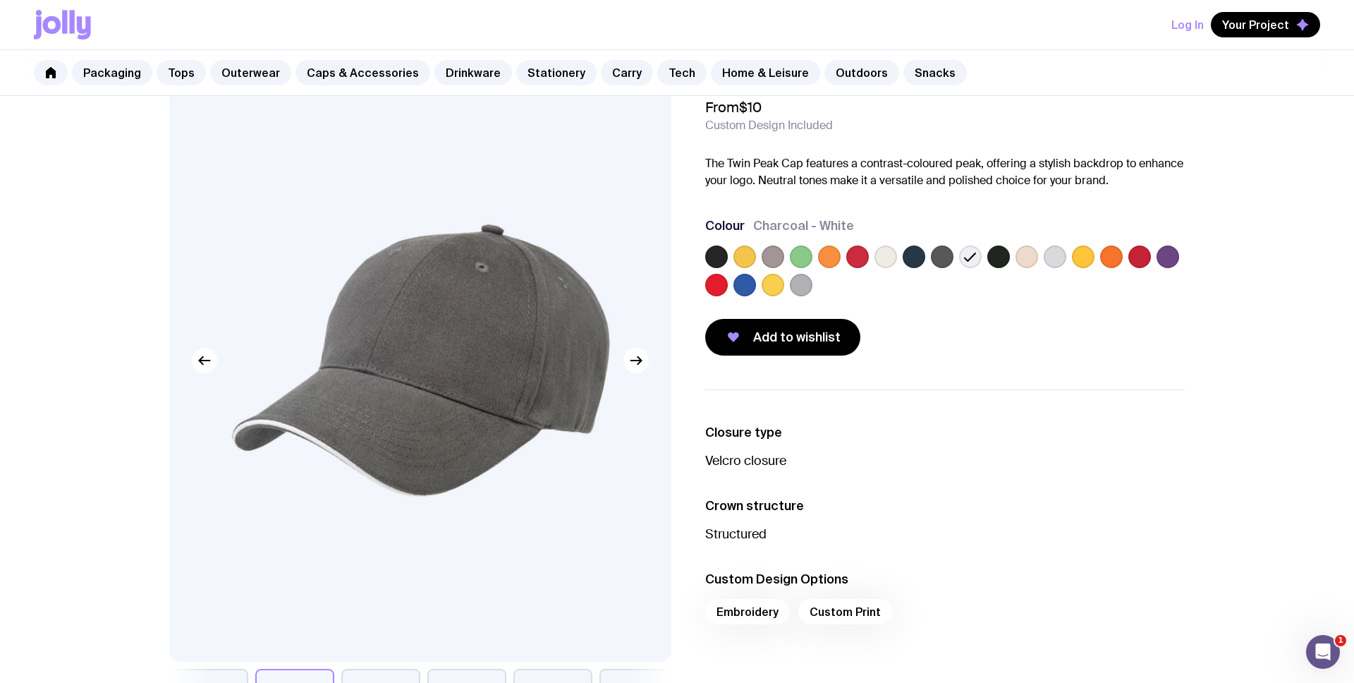
click at [1010, 258] on div at bounding box center [944, 273] width 479 height 56
click at [1049, 259] on label at bounding box center [1055, 256] width 23 height 23
click at [0, 0] on input "radio" at bounding box center [0, 0] width 0 height 0
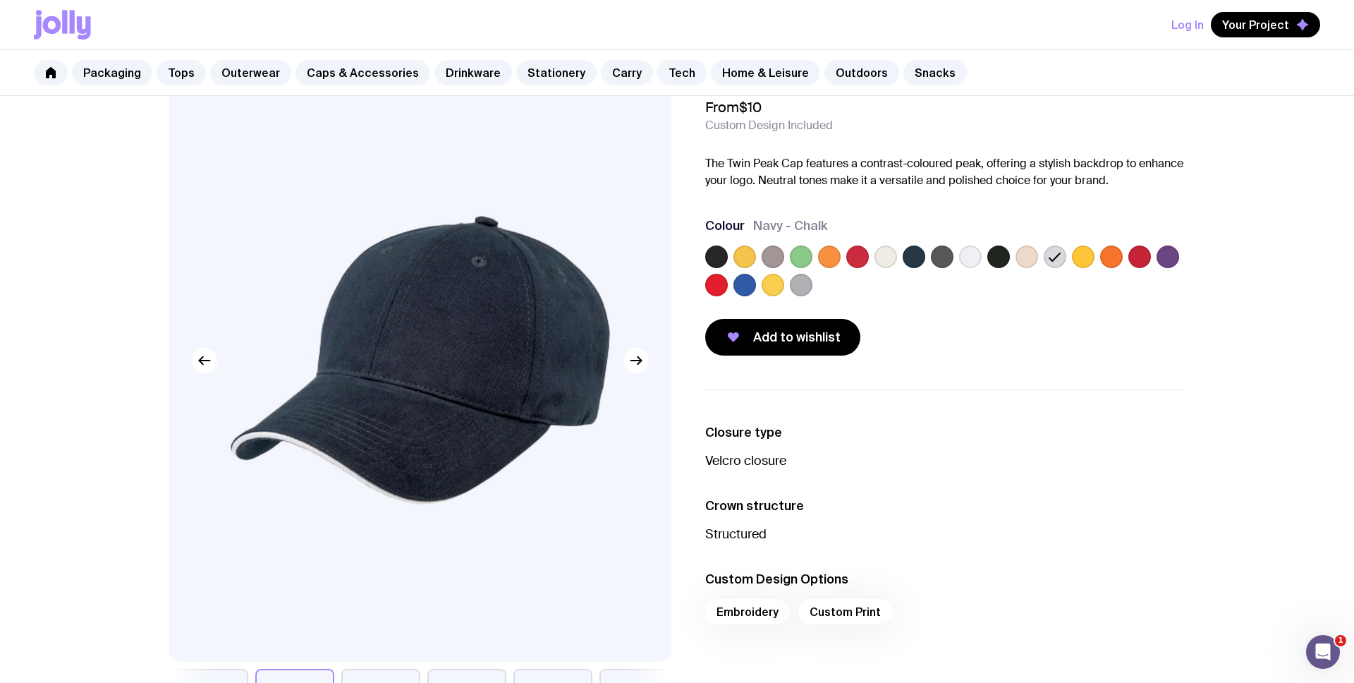
click at [1065, 259] on label at bounding box center [1111, 256] width 23 height 23
click at [0, 0] on input "radio" at bounding box center [0, 0] width 0 height 0
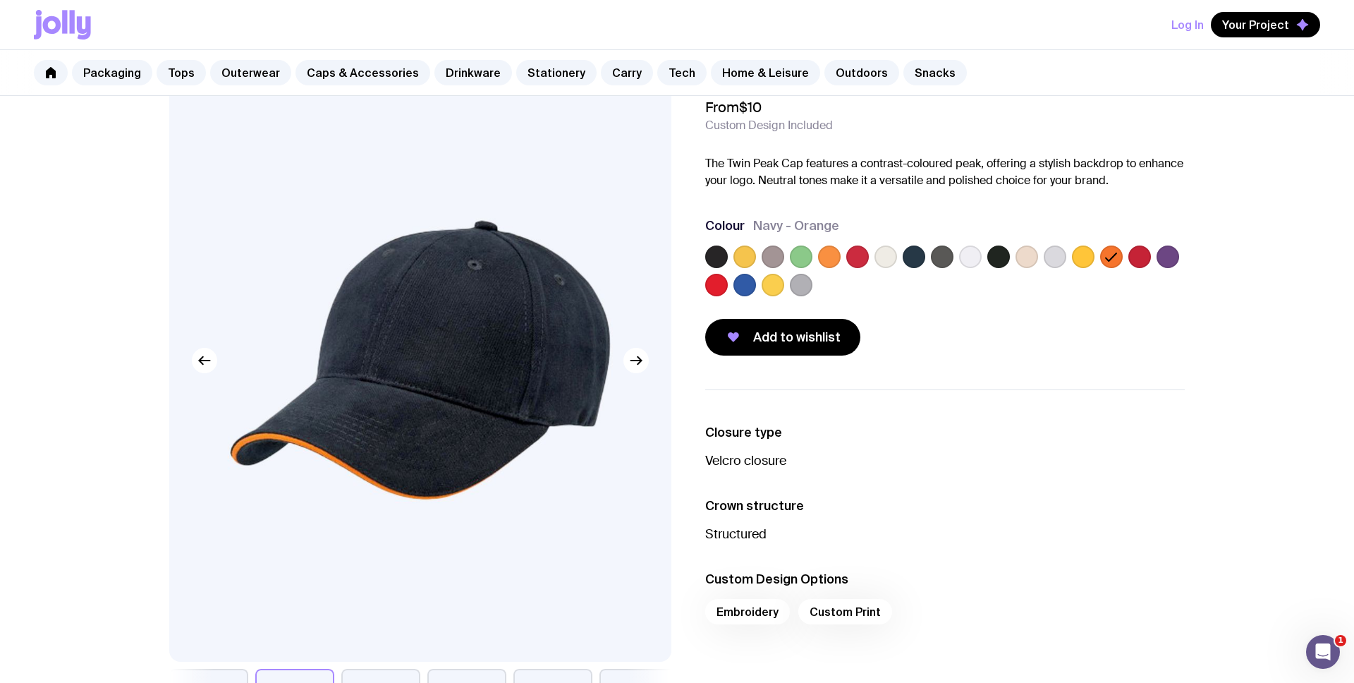
scroll to position [149, 0]
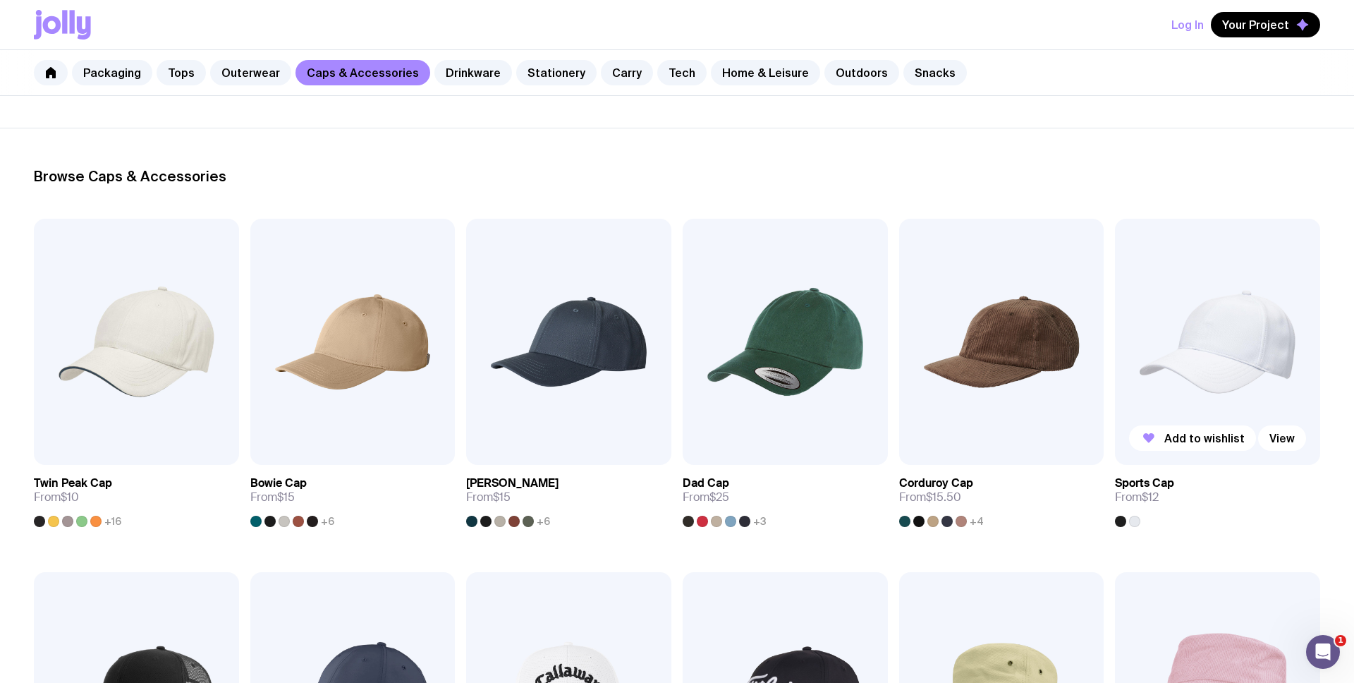
click at [1065, 366] on img at bounding box center [1217, 342] width 205 height 246
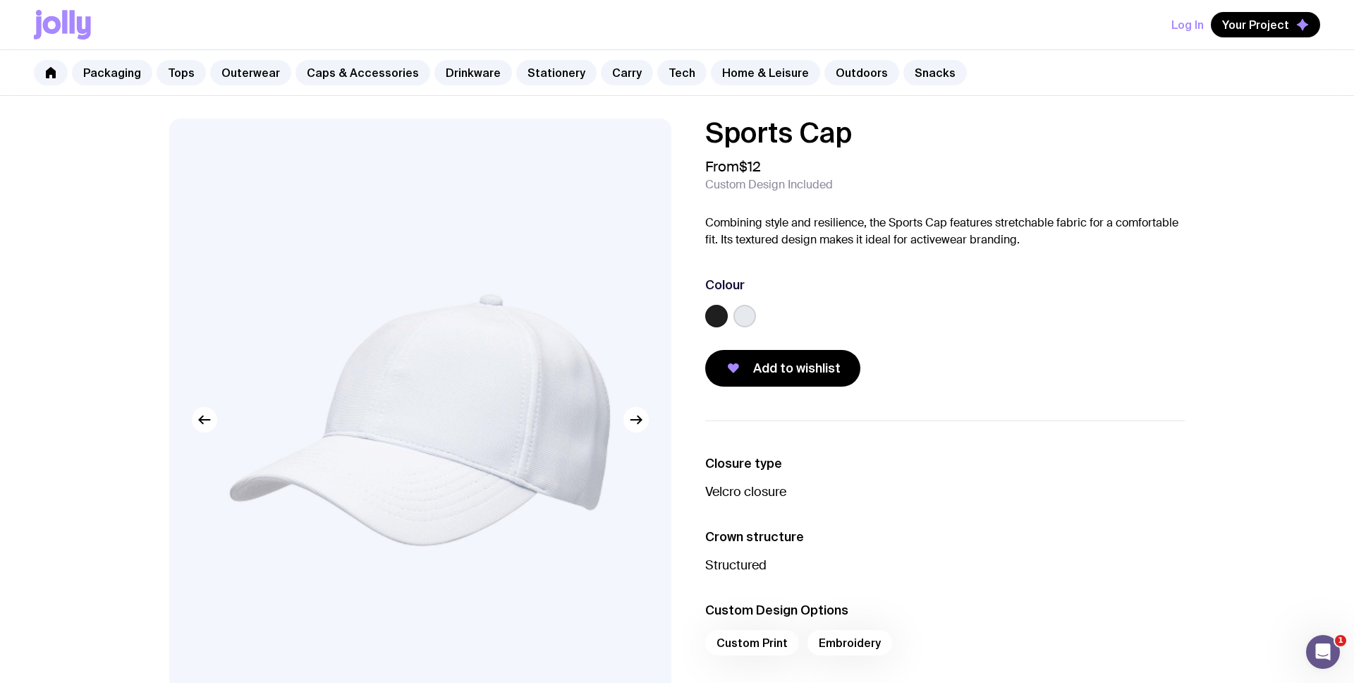
scroll to position [149, 0]
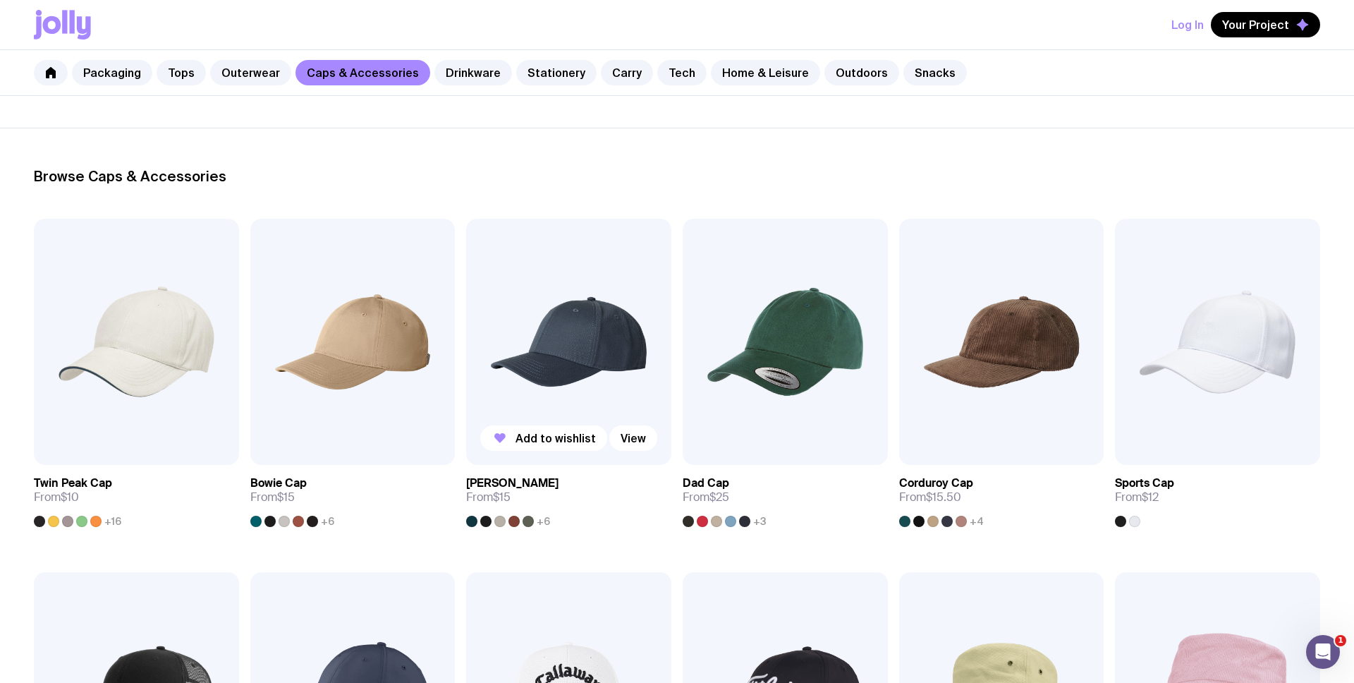
click at [624, 379] on img at bounding box center [568, 342] width 205 height 246
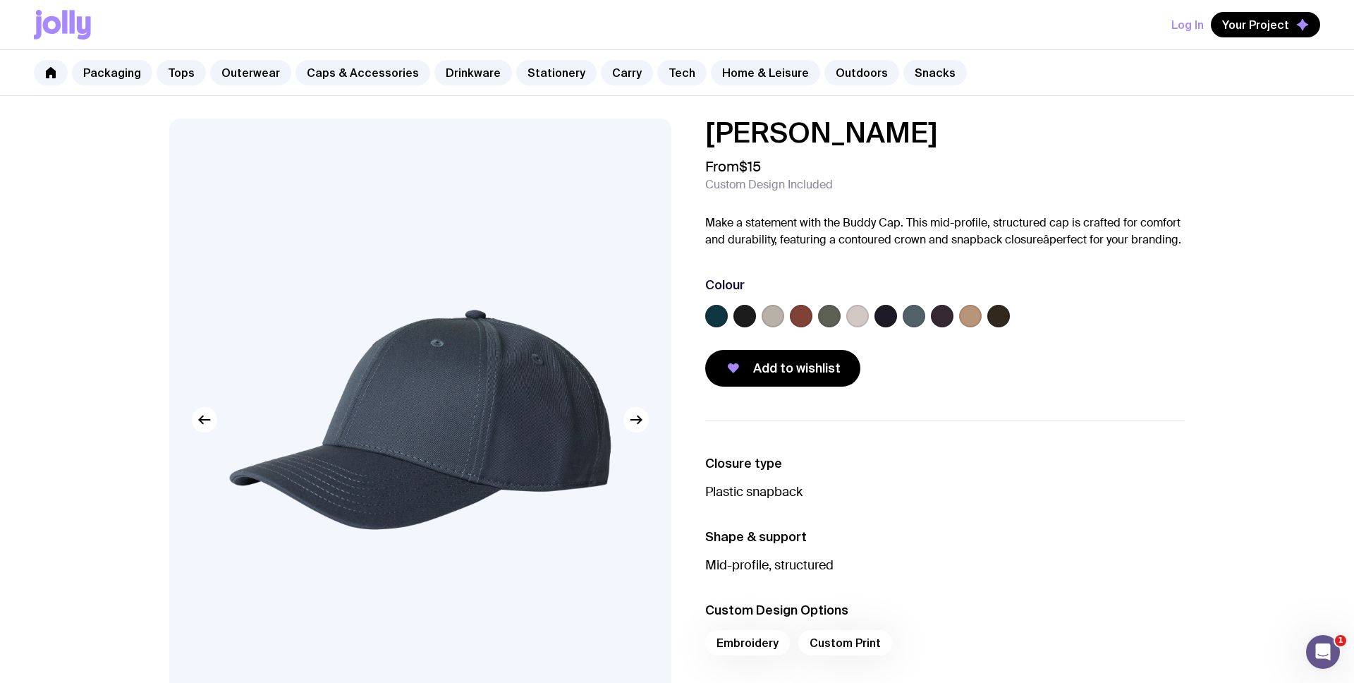
click at [747, 319] on label at bounding box center [744, 316] width 23 height 23
click at [0, 0] on input "radio" at bounding box center [0, 0] width 0 height 0
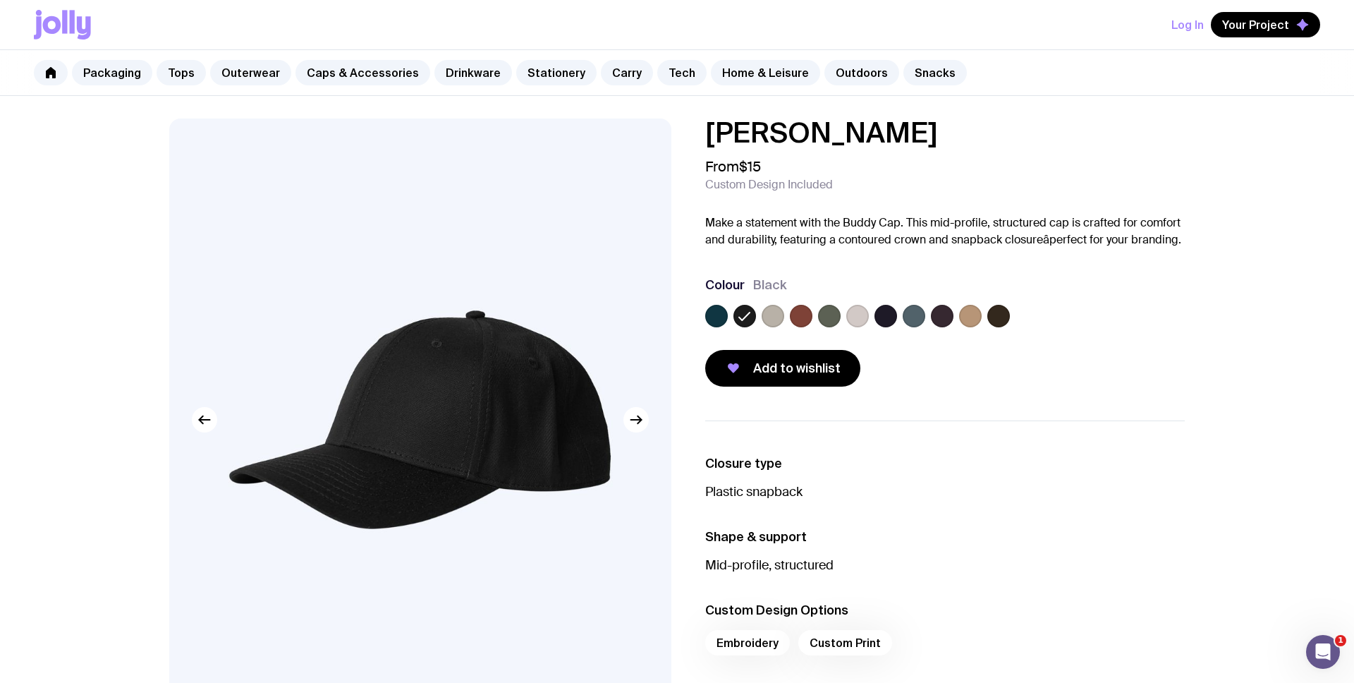
click at [722, 321] on label at bounding box center [716, 316] width 23 height 23
click at [0, 0] on input "radio" at bounding box center [0, 0] width 0 height 0
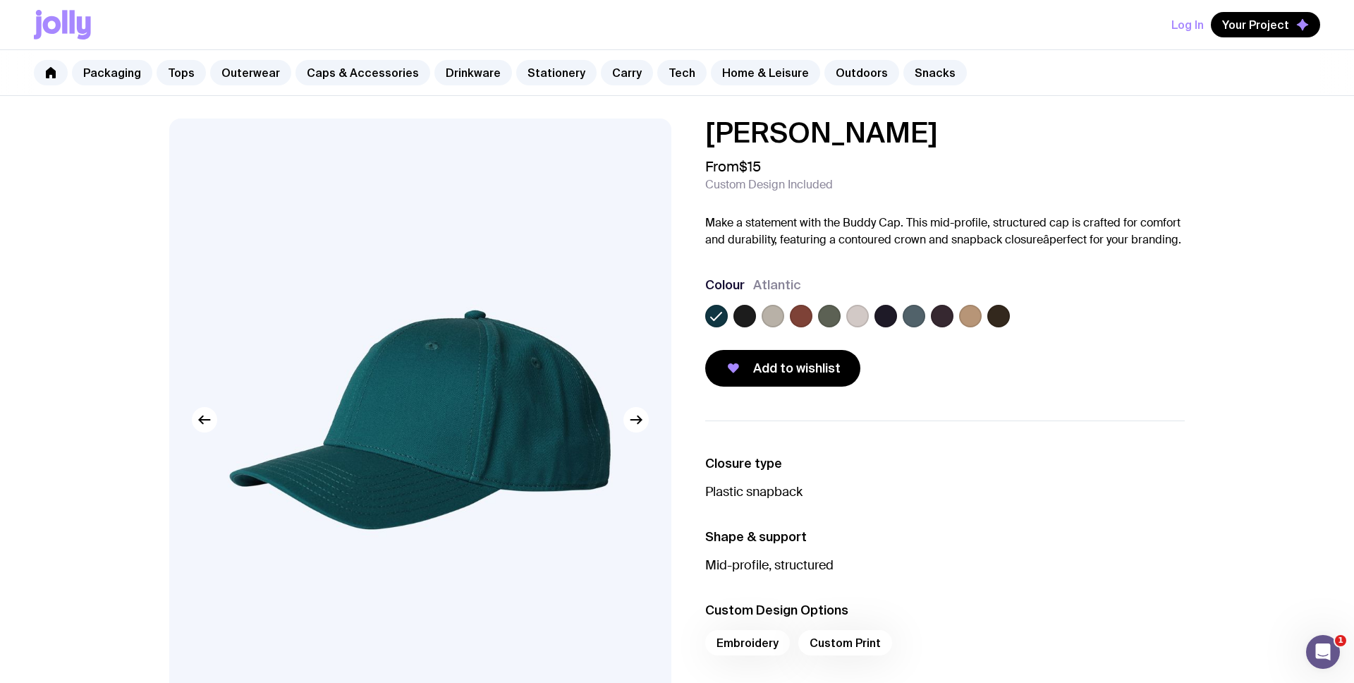
click at [850, 307] on label at bounding box center [857, 316] width 23 height 23
click at [0, 0] on input "radio" at bounding box center [0, 0] width 0 height 0
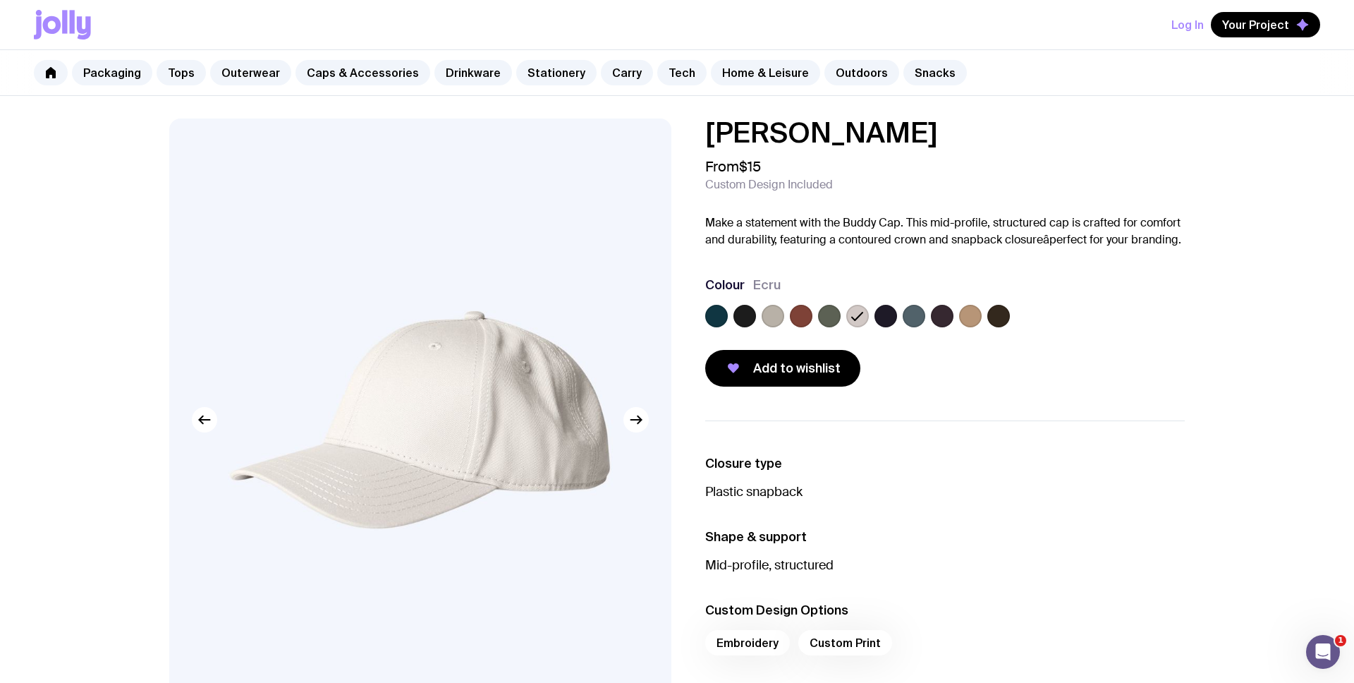
click at [914, 316] on label at bounding box center [914, 316] width 23 height 23
click at [0, 0] on input "radio" at bounding box center [0, 0] width 0 height 0
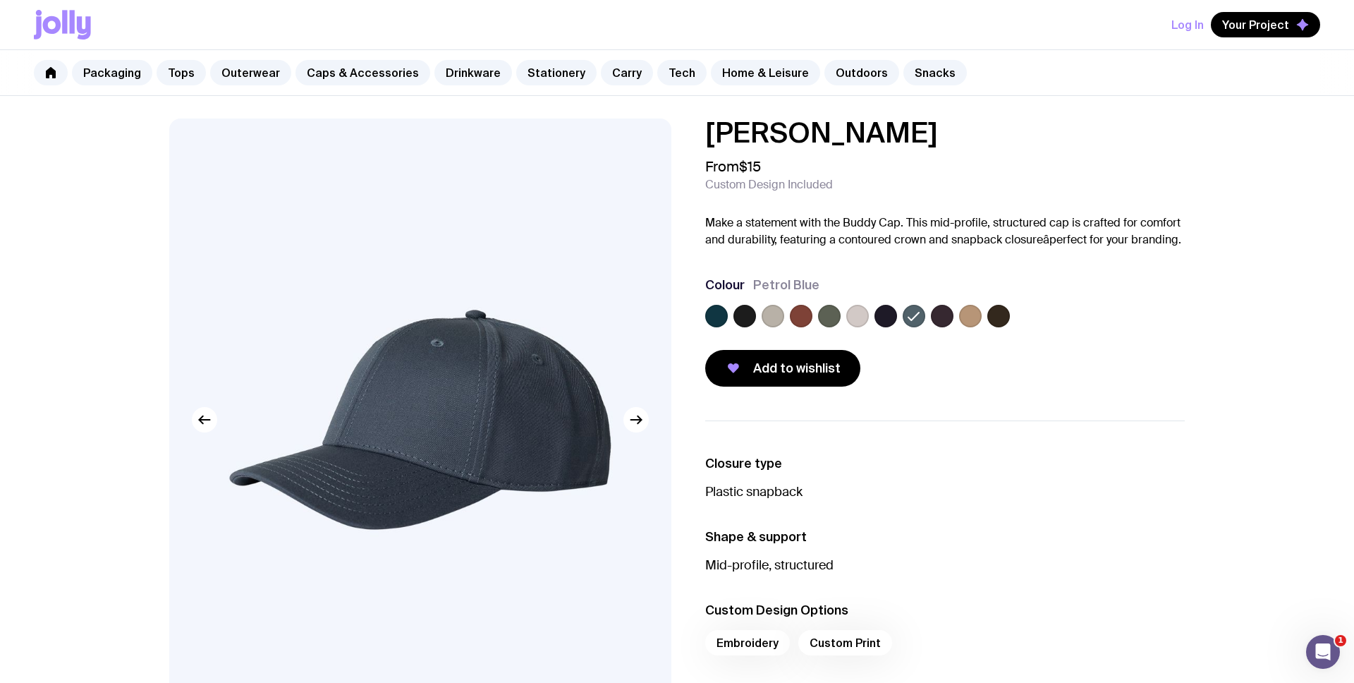
click at [948, 317] on label at bounding box center [942, 316] width 23 height 23
click at [0, 0] on input "radio" at bounding box center [0, 0] width 0 height 0
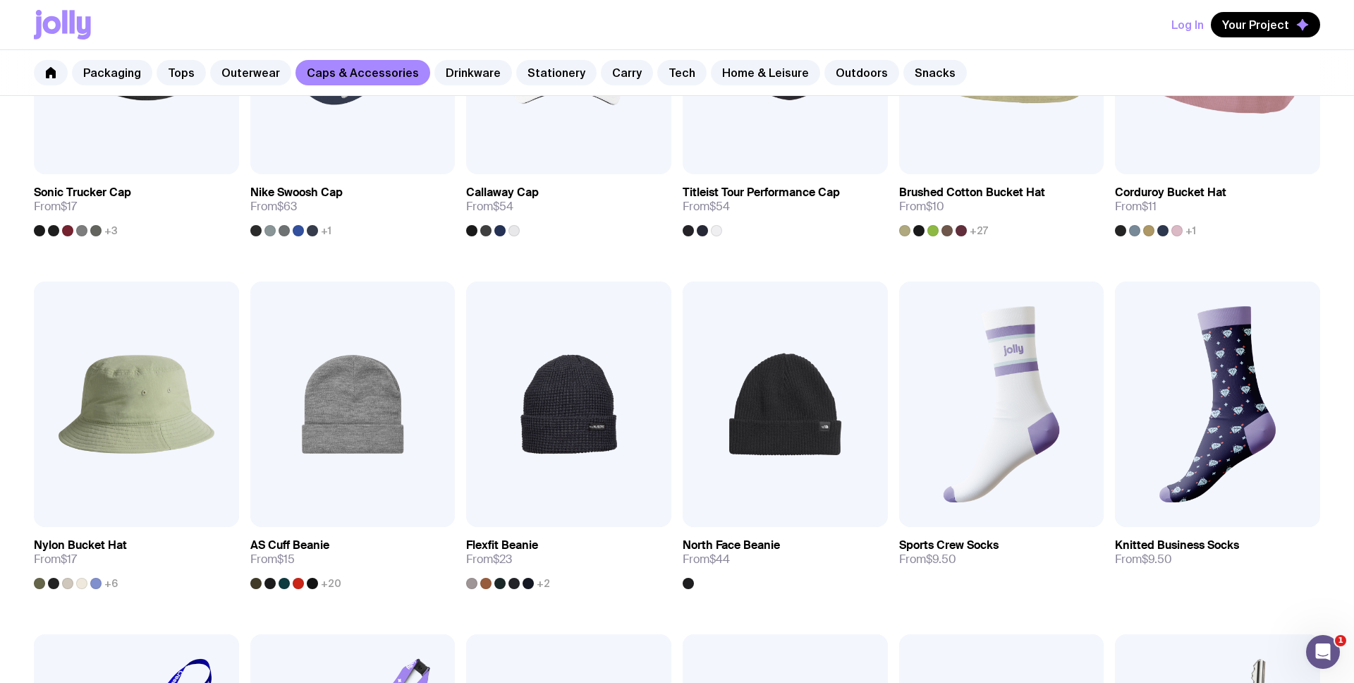
scroll to position [307, 0]
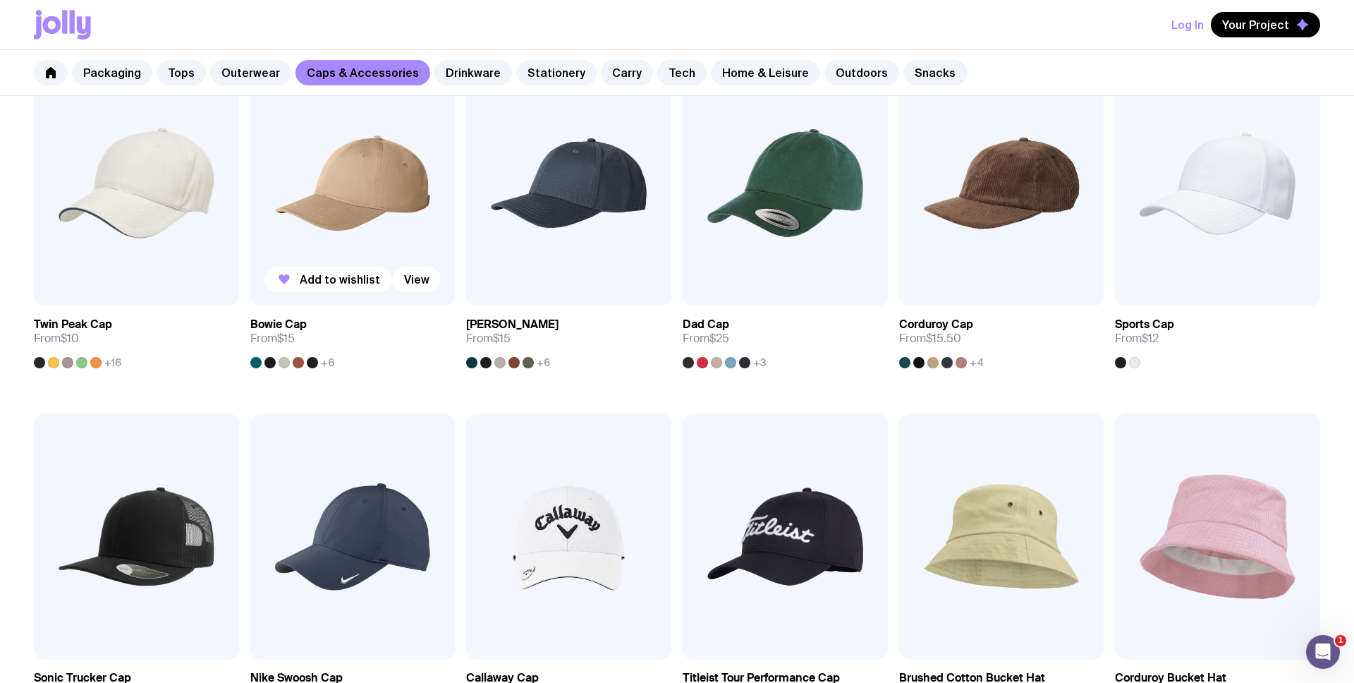
click at [388, 219] on img at bounding box center [352, 183] width 205 height 246
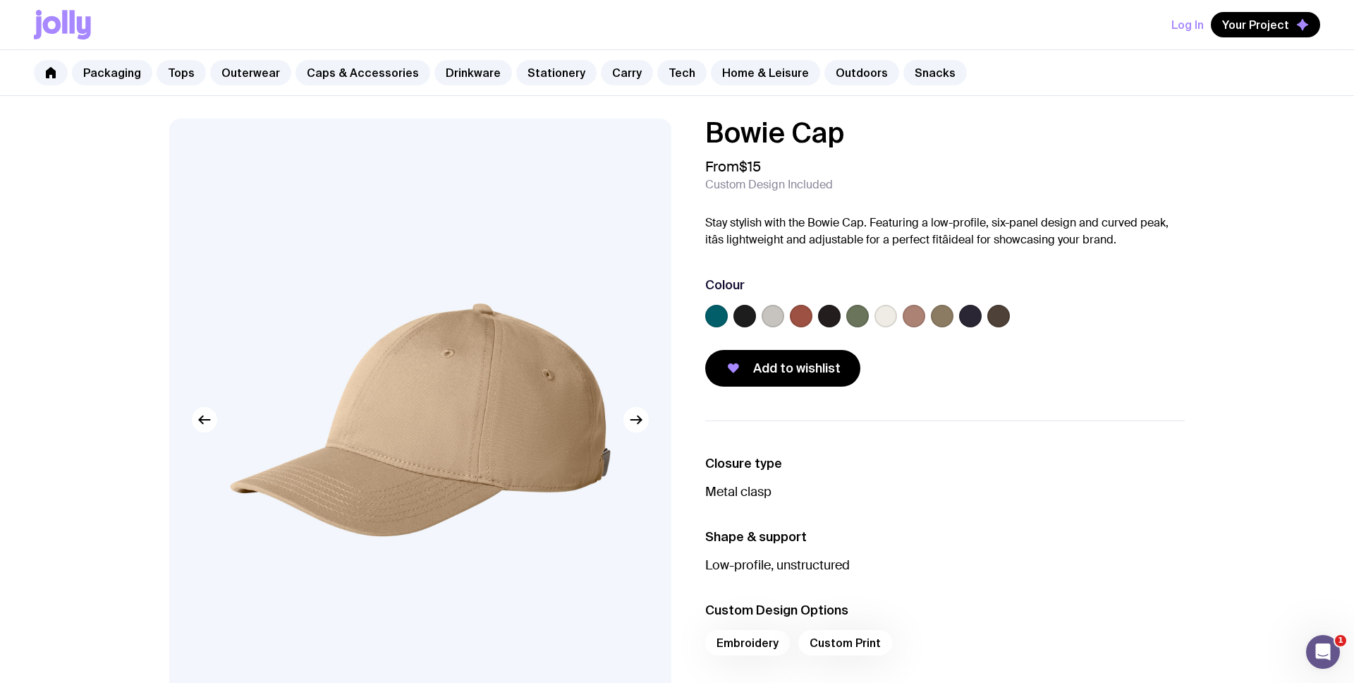
click at [740, 322] on label at bounding box center [744, 316] width 23 height 23
click at [0, 0] on input "radio" at bounding box center [0, 0] width 0 height 0
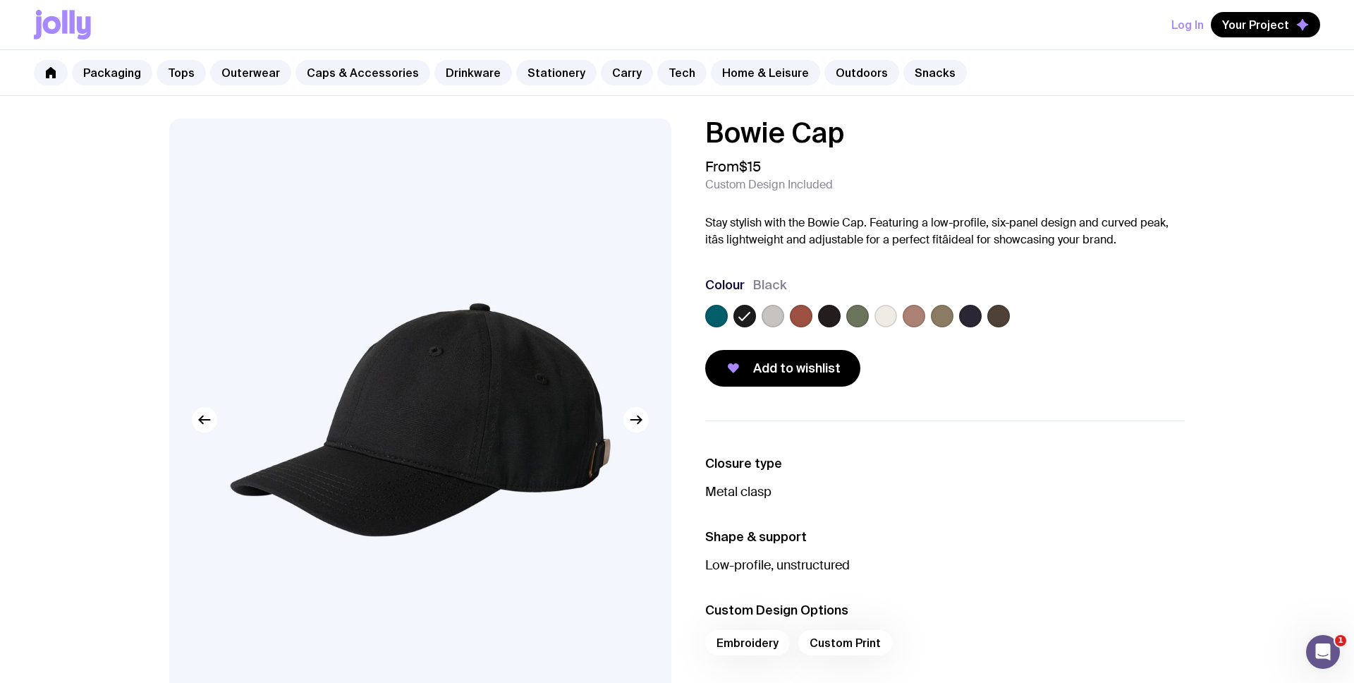
click at [776, 322] on label at bounding box center [773, 316] width 23 height 23
click at [0, 0] on input "radio" at bounding box center [0, 0] width 0 height 0
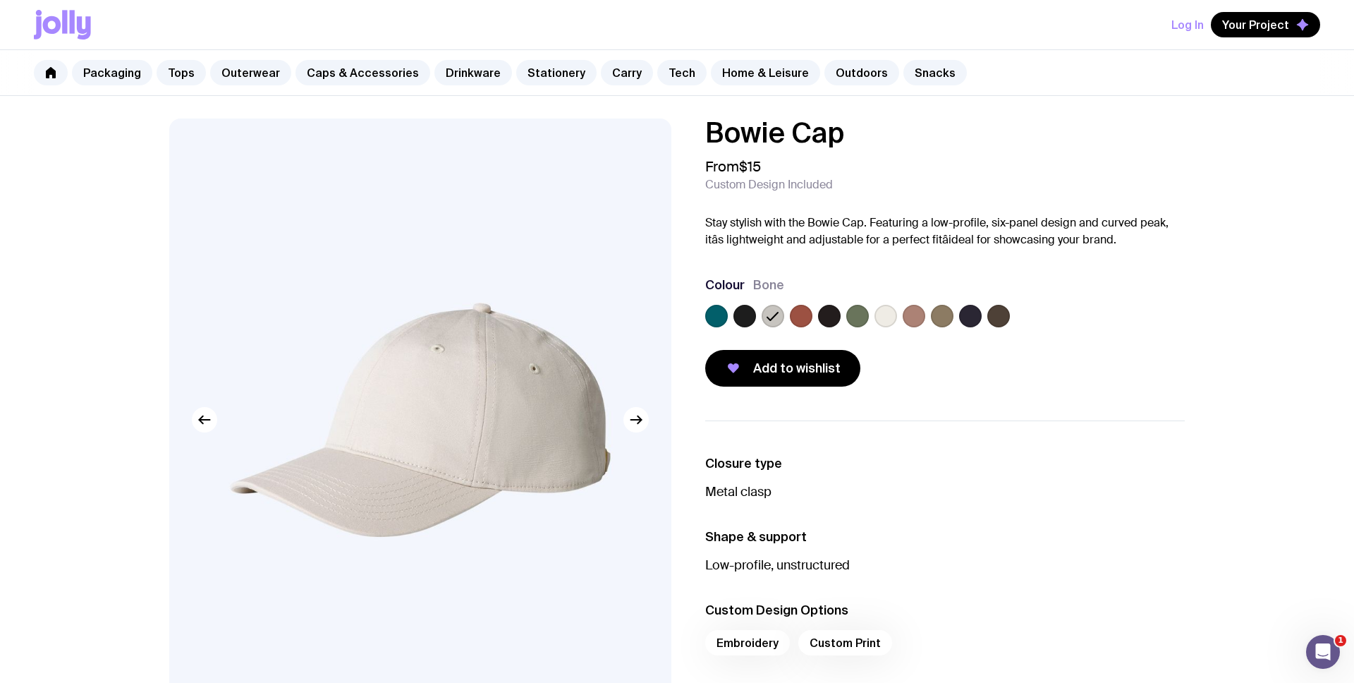
click at [818, 324] on div at bounding box center [829, 316] width 23 height 23
click at [881, 322] on label at bounding box center [885, 316] width 23 height 23
click at [0, 0] on input "radio" at bounding box center [0, 0] width 0 height 0
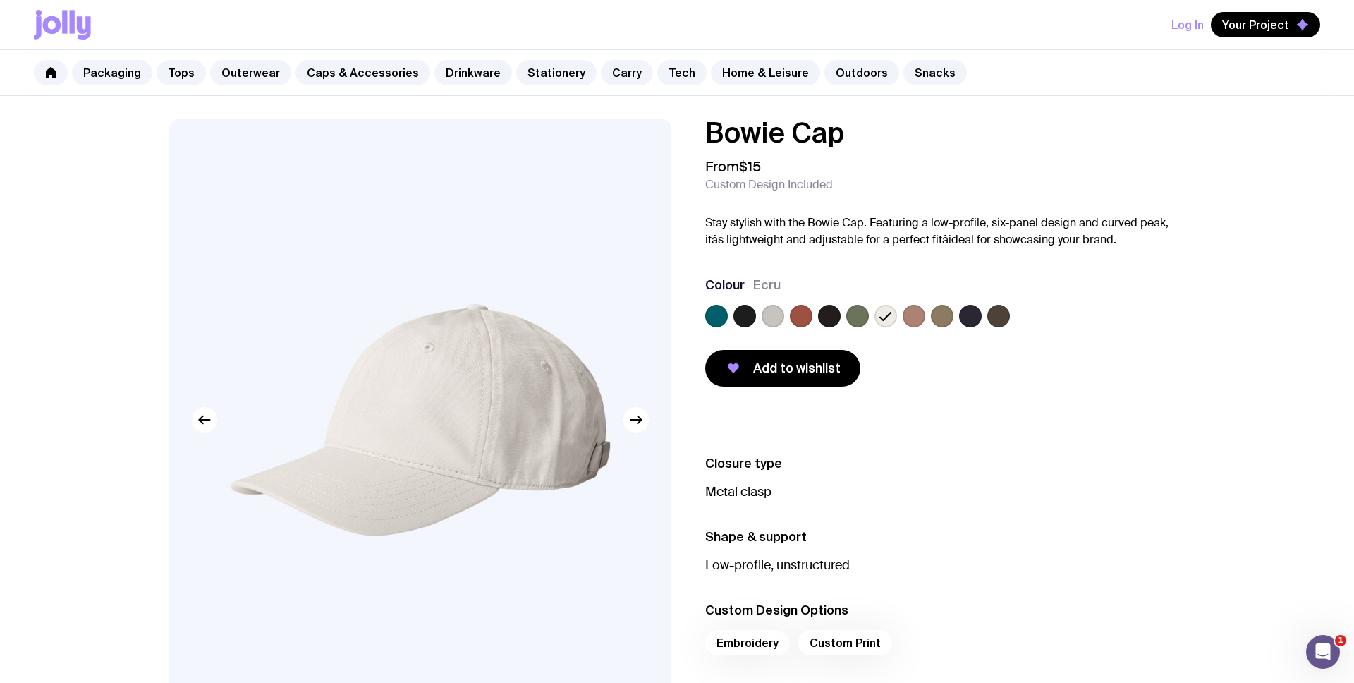
click at [851, 319] on label at bounding box center [857, 316] width 23 height 23
click at [0, 0] on input "radio" at bounding box center [0, 0] width 0 height 0
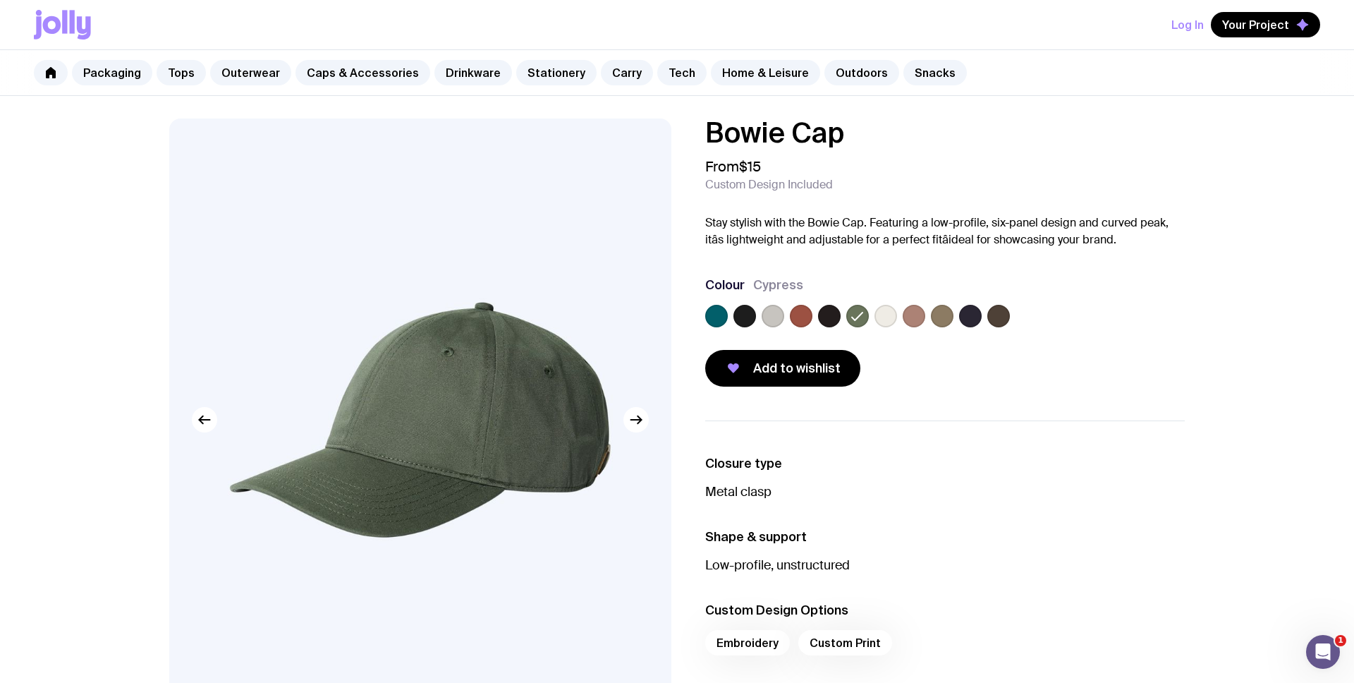
click at [828, 319] on label at bounding box center [829, 316] width 23 height 23
click at [0, 0] on input "radio" at bounding box center [0, 0] width 0 height 0
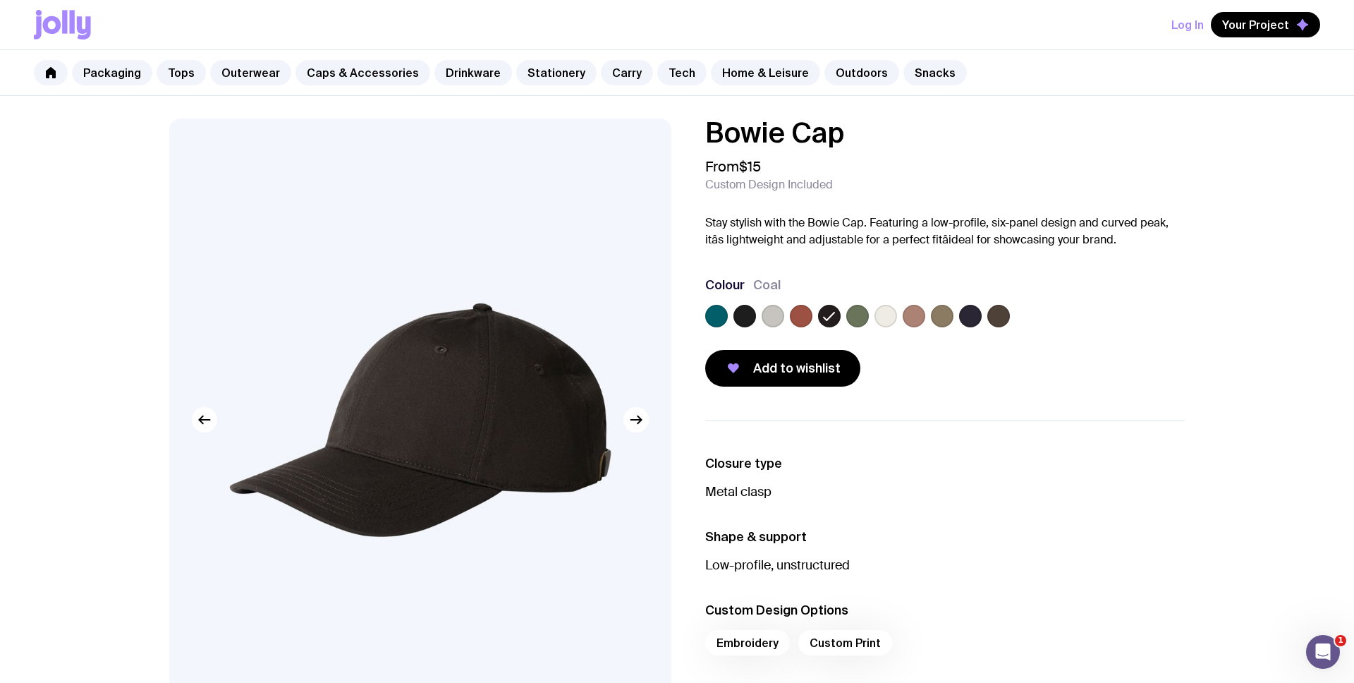
click at [933, 324] on div at bounding box center [942, 316] width 23 height 23
click at [959, 320] on div at bounding box center [970, 316] width 23 height 23
click at [1005, 315] on label at bounding box center [998, 316] width 23 height 23
click at [0, 0] on input "radio" at bounding box center [0, 0] width 0 height 0
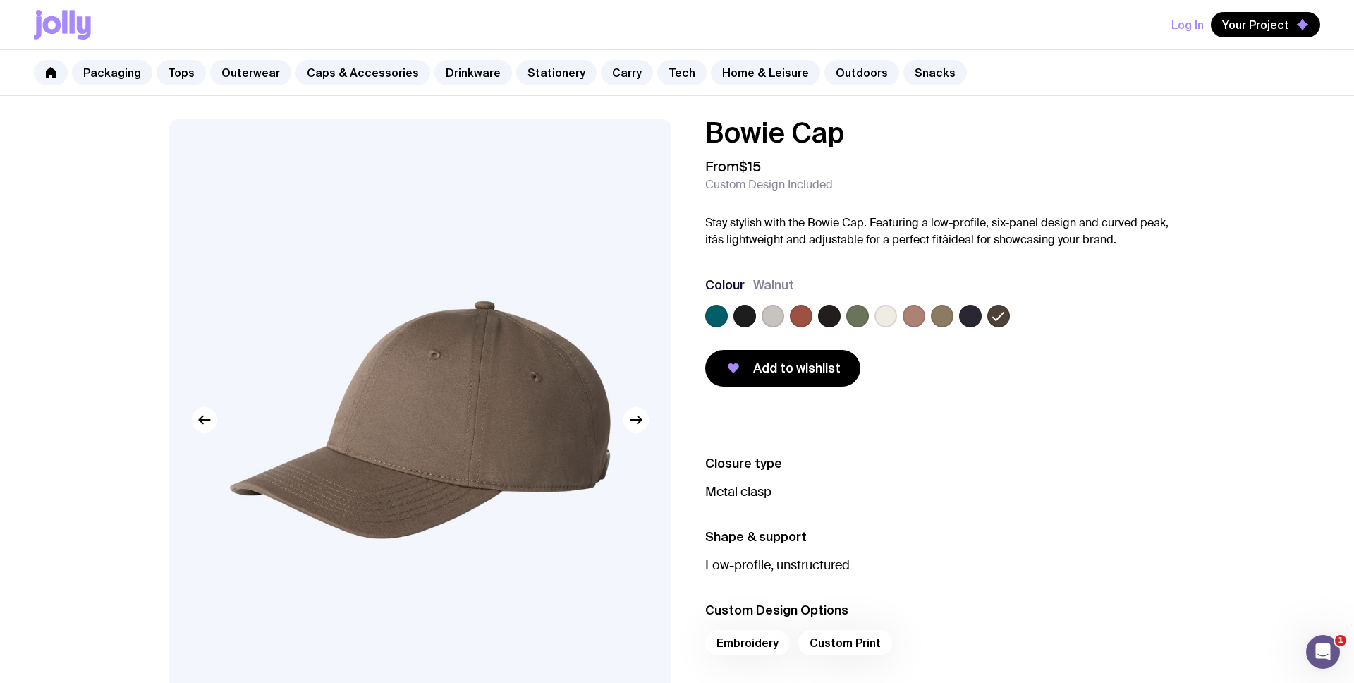
click at [726, 320] on label at bounding box center [716, 316] width 23 height 23
click at [0, 0] on input "radio" at bounding box center [0, 0] width 0 height 0
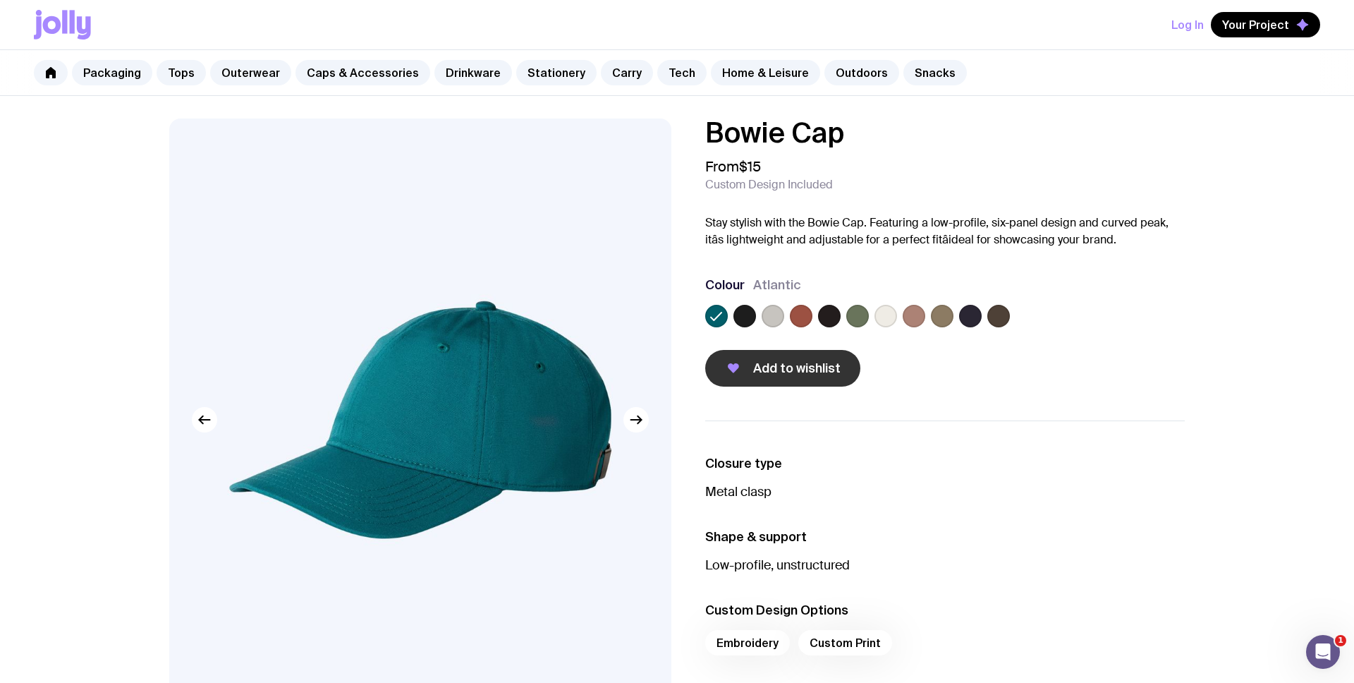
click at [828, 363] on span "Add to wishlist" at bounding box center [796, 368] width 87 height 17
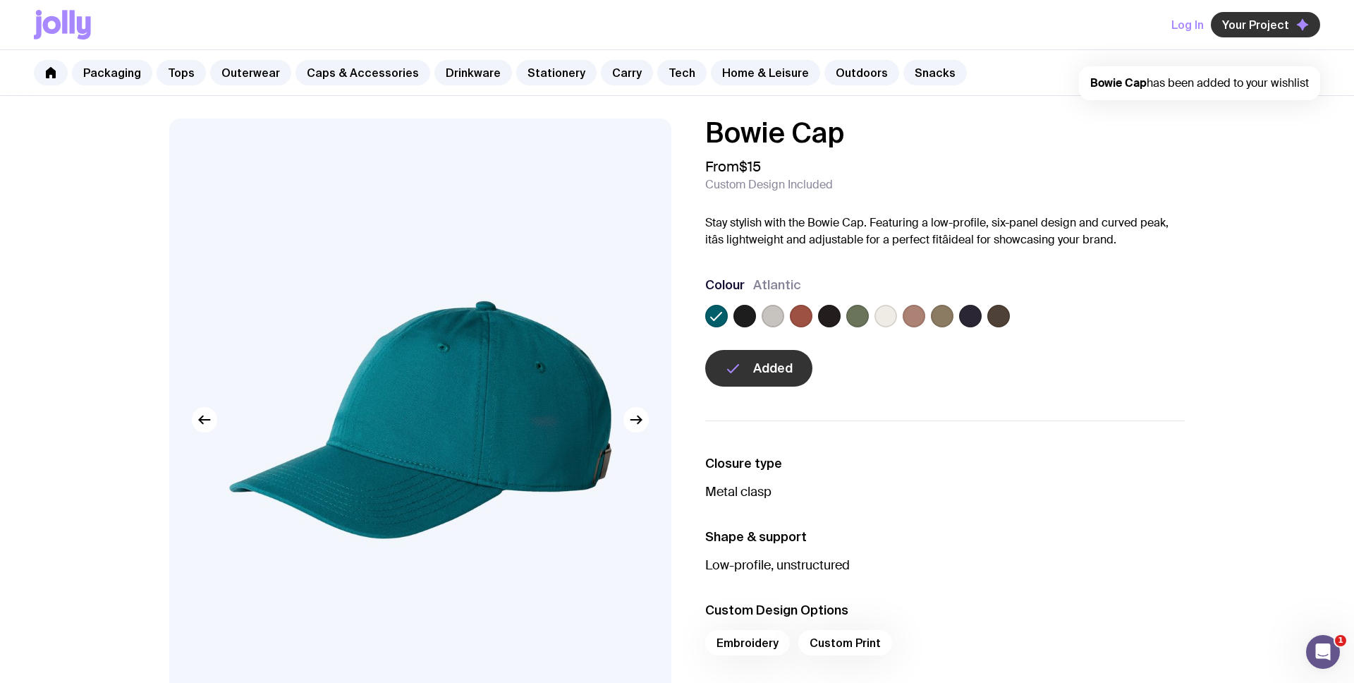
click at [1250, 28] on span "Your Project" at bounding box center [1255, 25] width 67 height 14
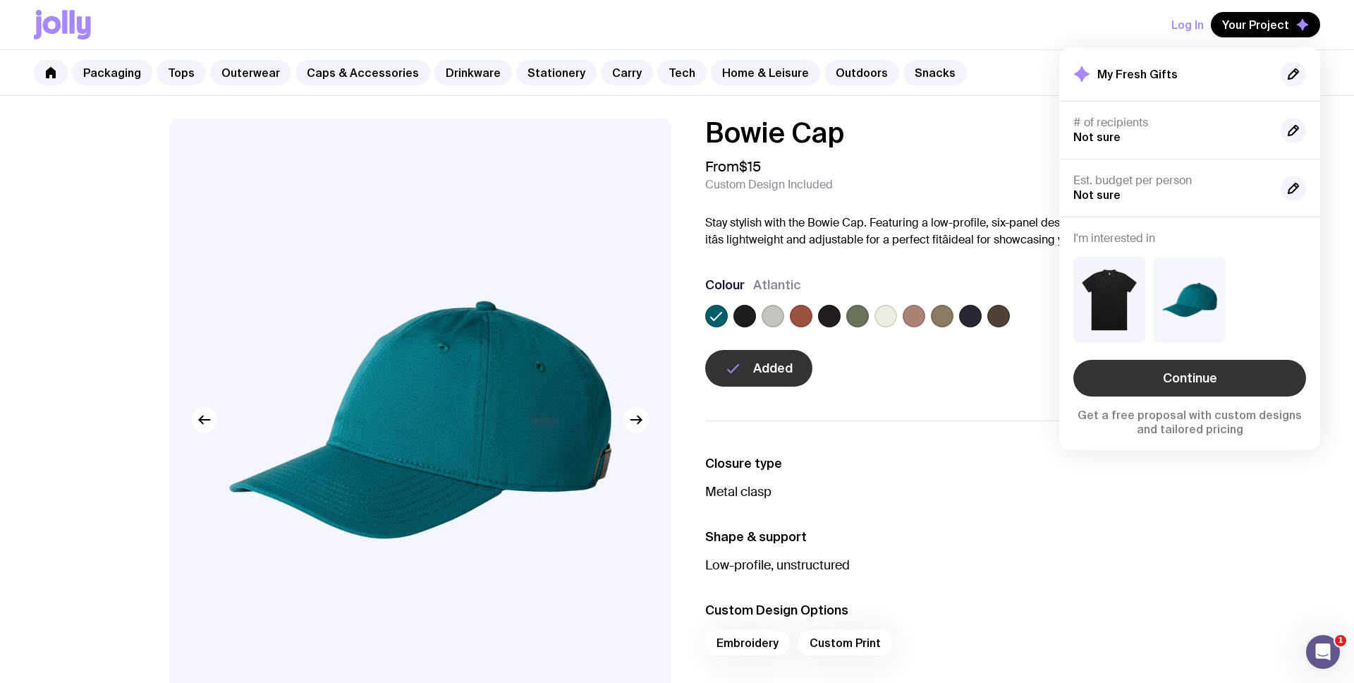
click at [1211, 384] on link "Continue" at bounding box center [1189, 378] width 233 height 37
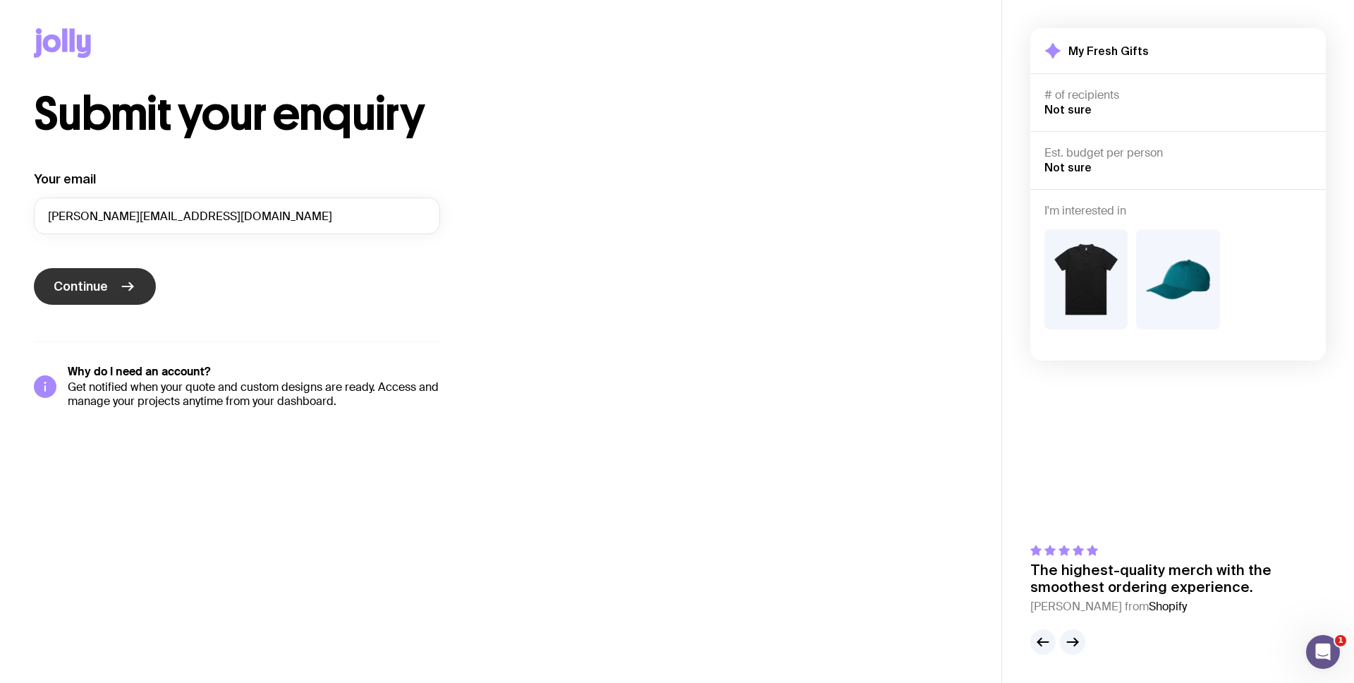
click at [100, 295] on button "Continue" at bounding box center [95, 286] width 122 height 37
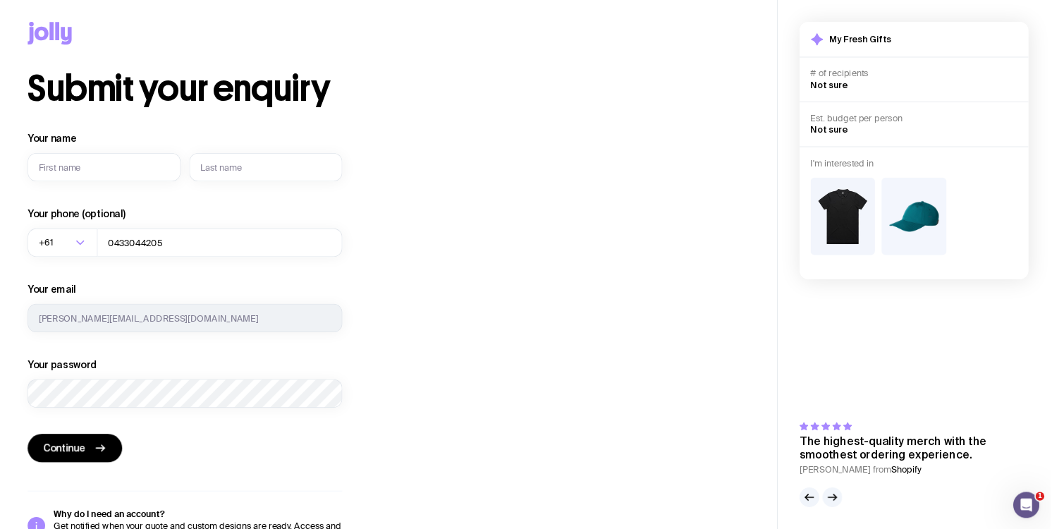
scroll to position [46, 0]
